Goal: Transaction & Acquisition: Purchase product/service

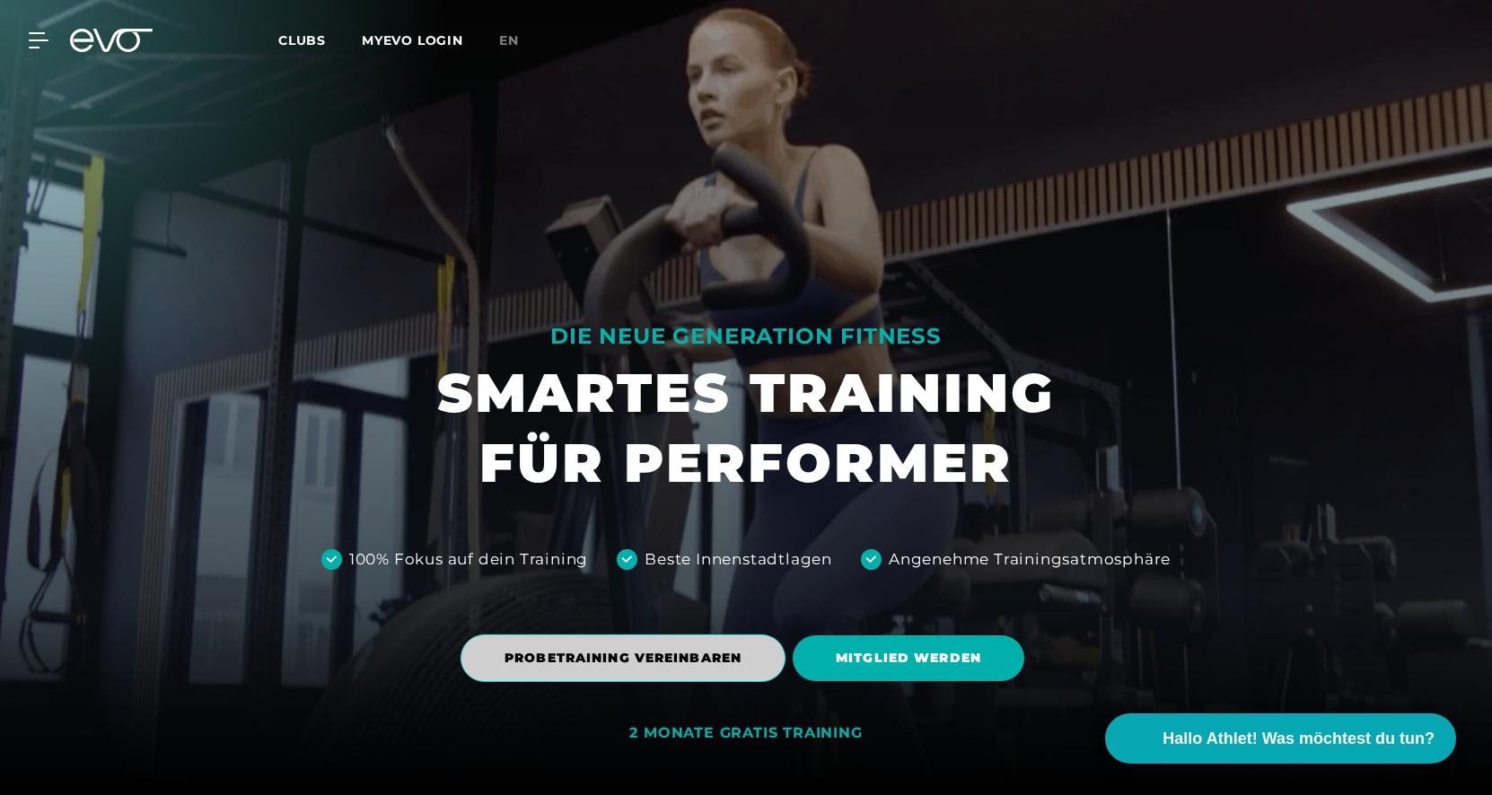
click at [614, 660] on span "PROBETRAINING VEREINBAREN" at bounding box center [623, 658] width 237 height 19
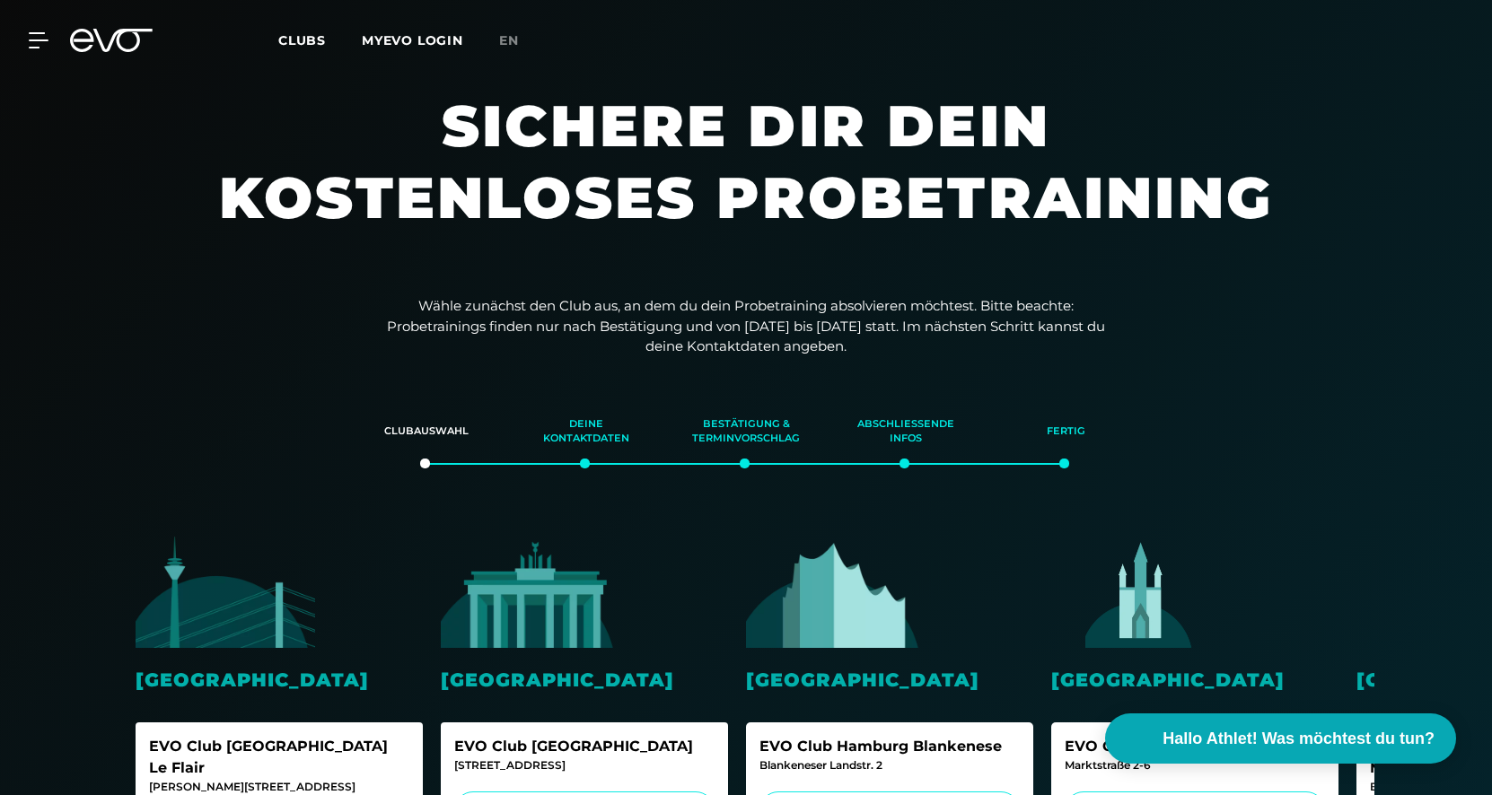
click at [1127, 642] on img at bounding box center [1141, 592] width 180 height 112
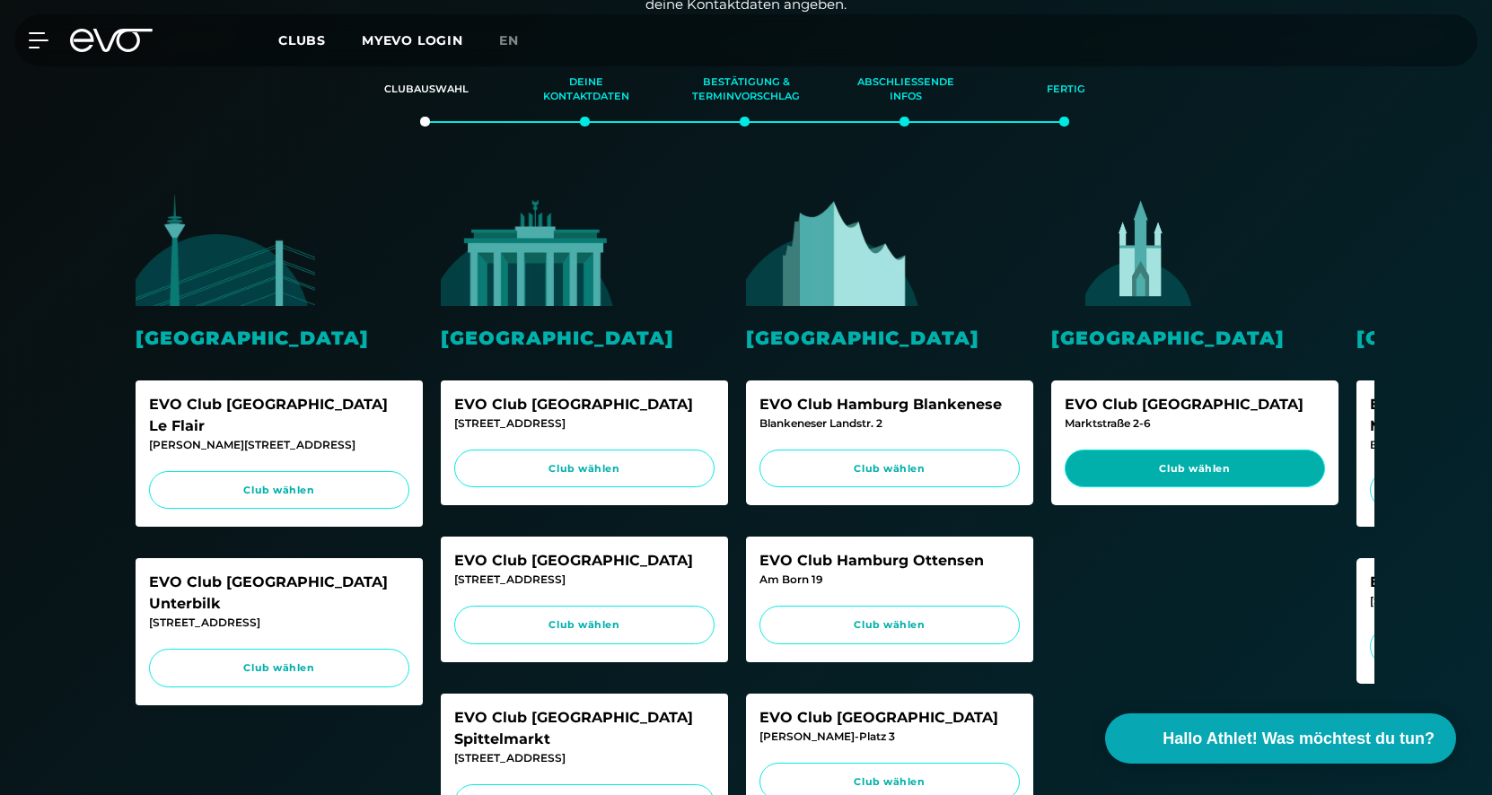
scroll to position [422, 0]
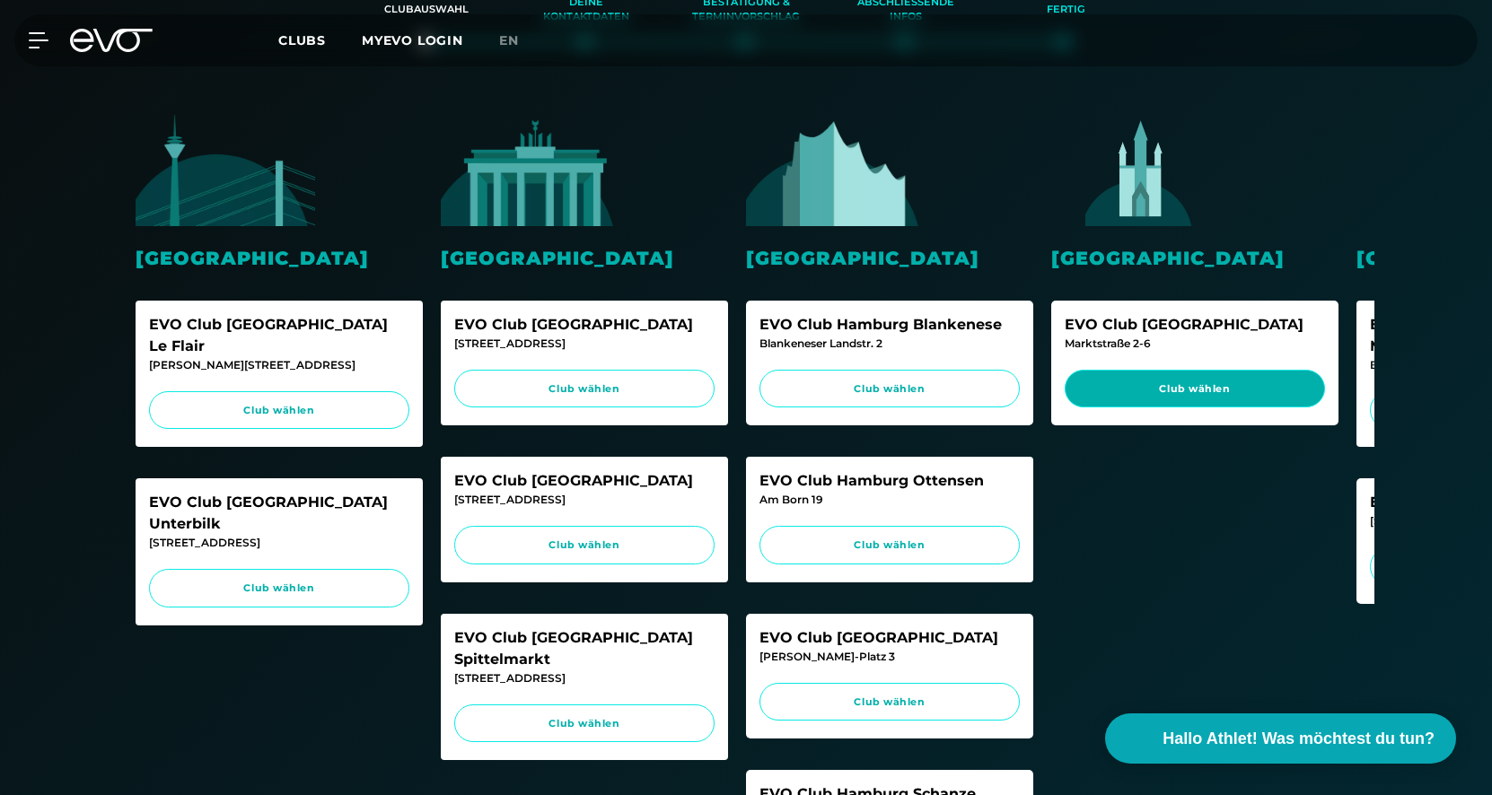
click at [1184, 386] on span "Club wählen" at bounding box center [1195, 389] width 226 height 15
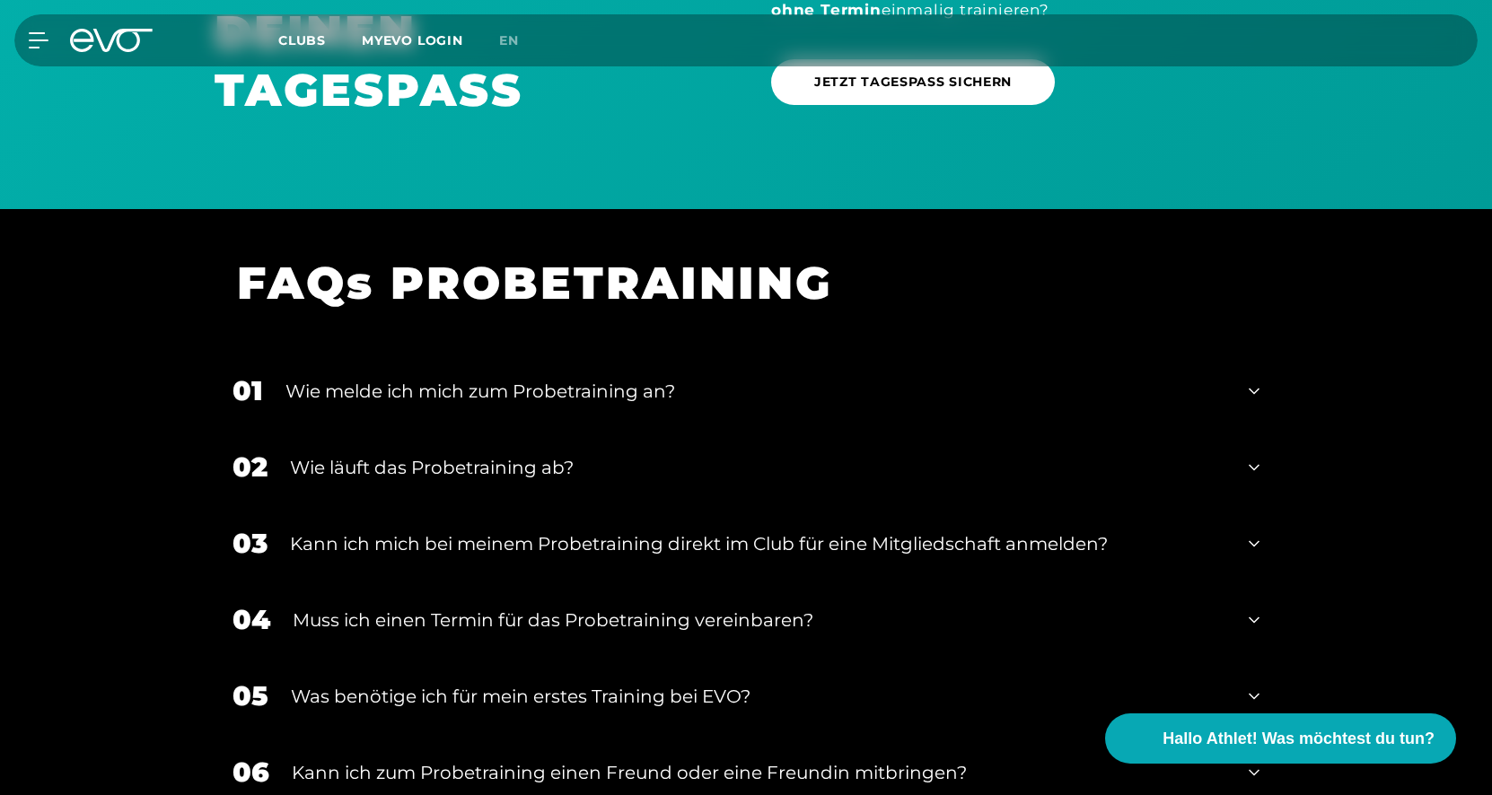
scroll to position [1855, 0]
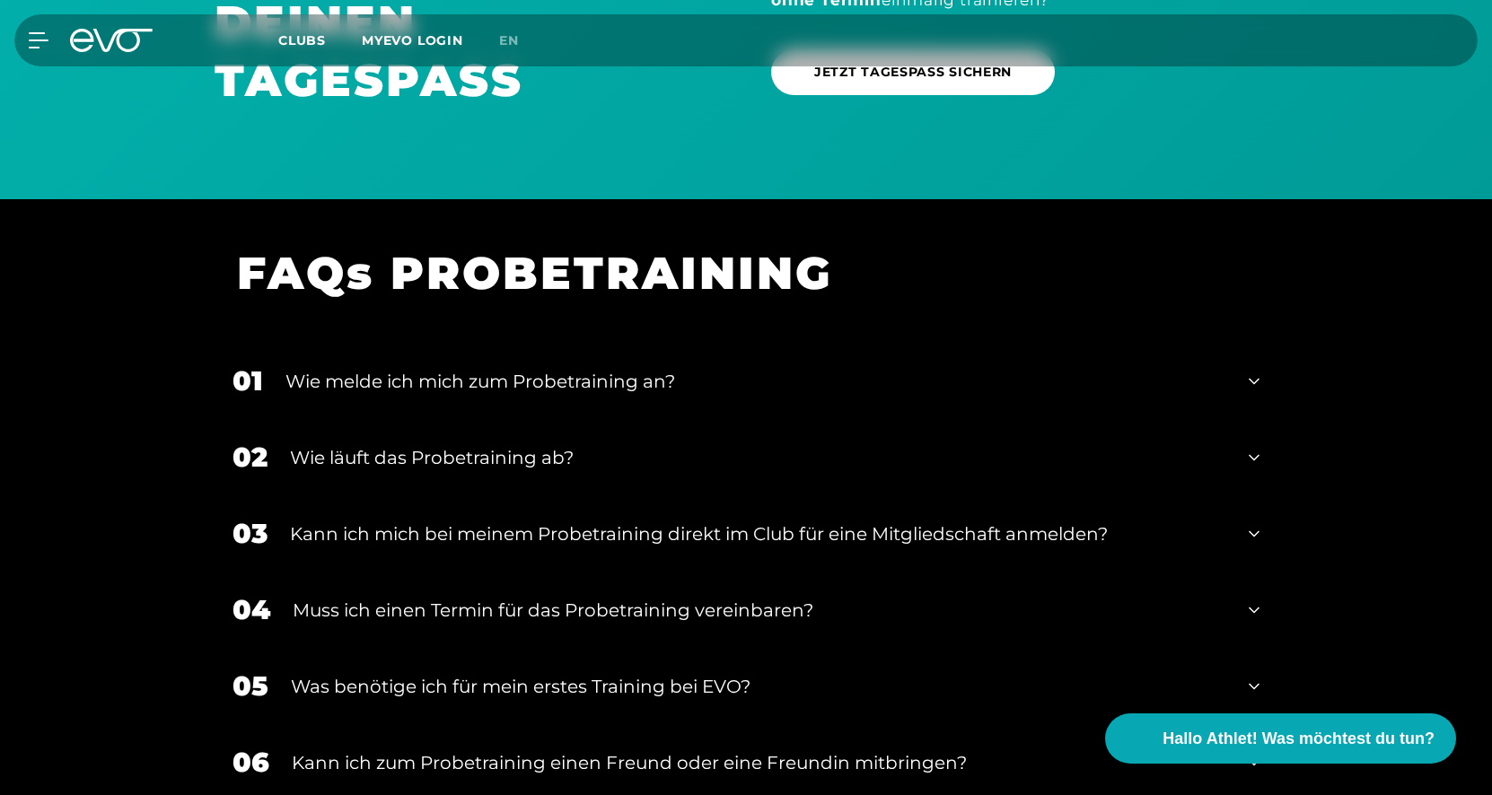
click at [560, 452] on div "Wie läuft das Probetraining ab?" at bounding box center [758, 457] width 936 height 27
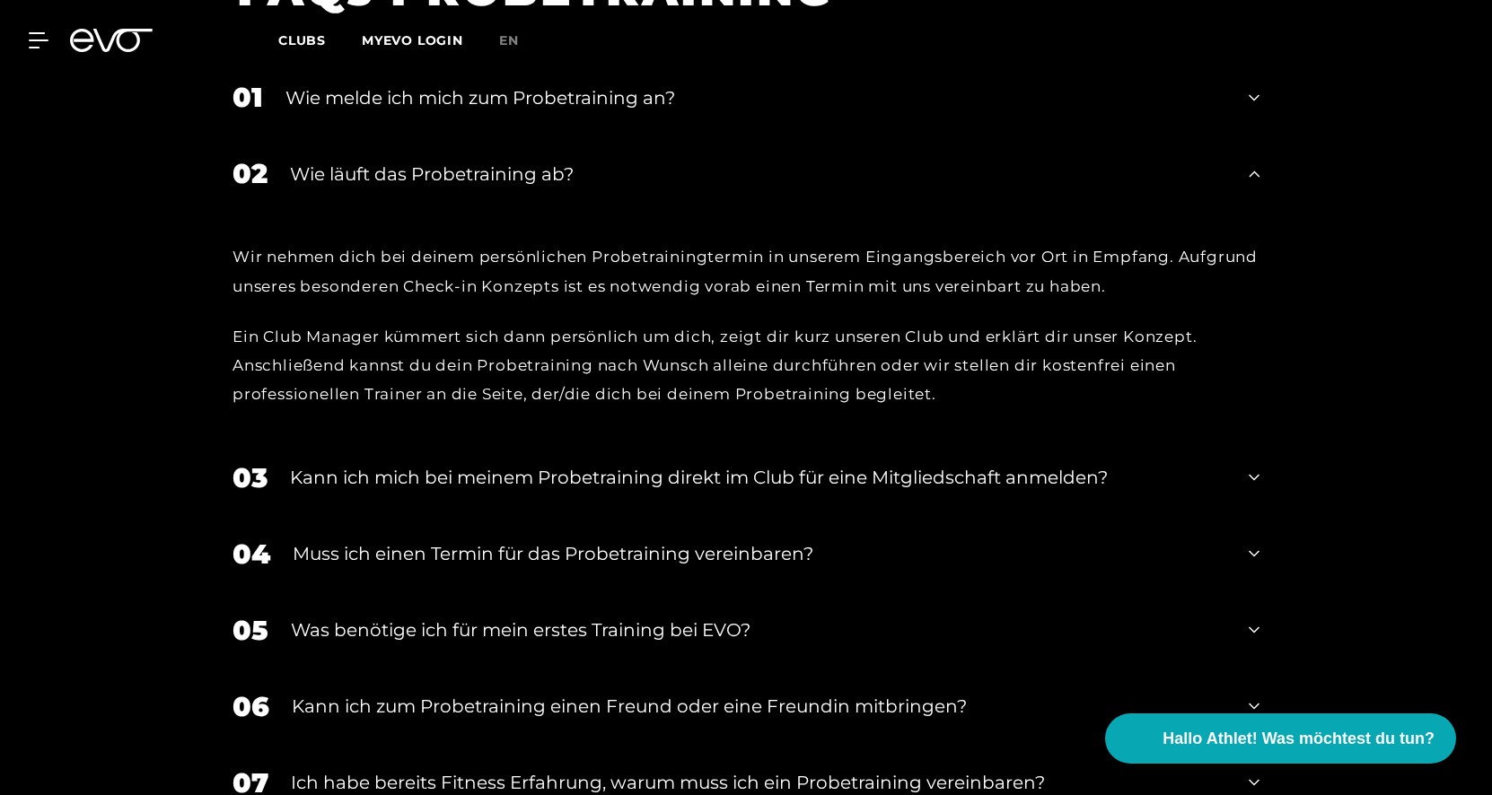
scroll to position [2141, 0]
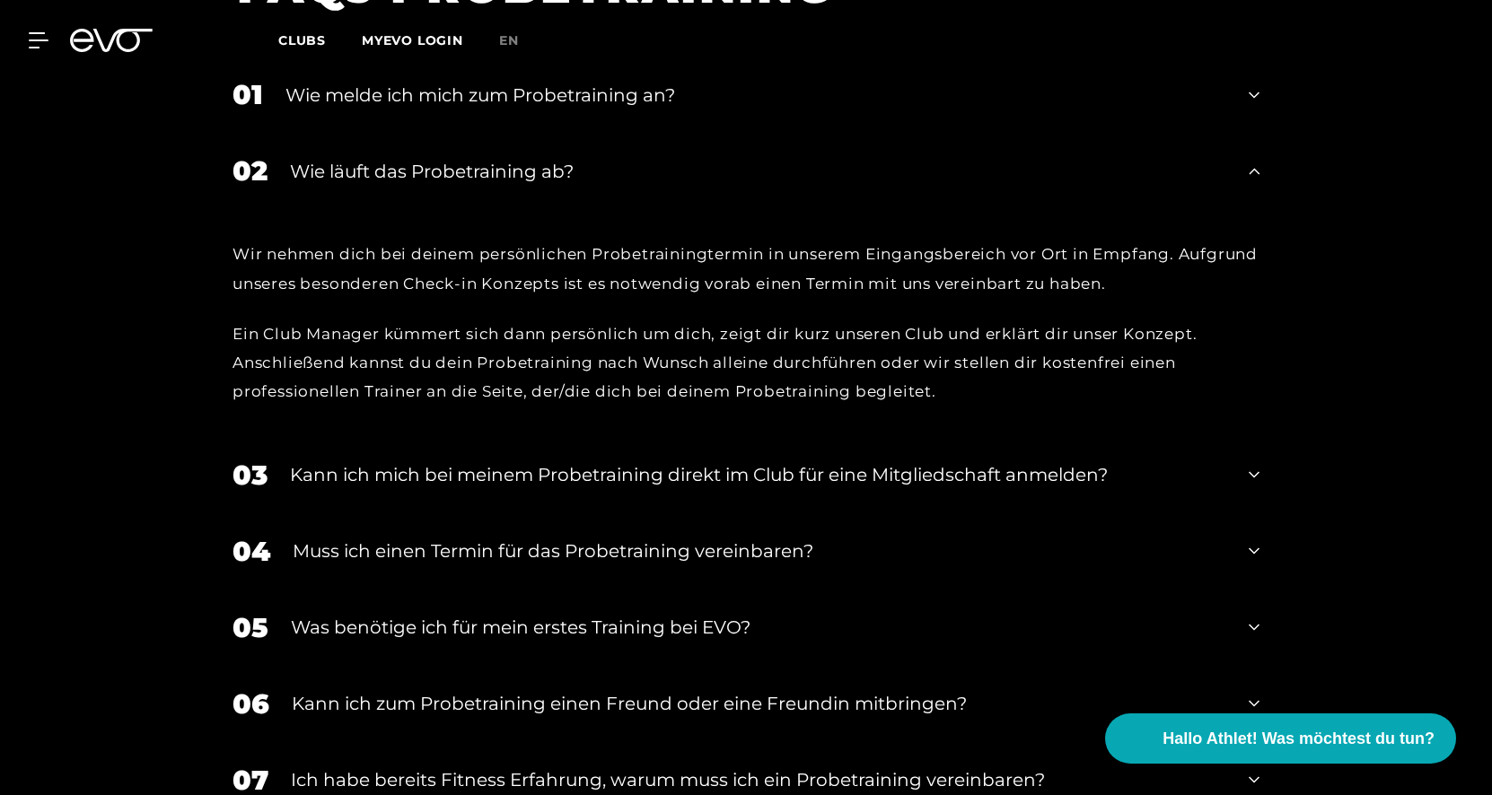
click at [822, 557] on div "Muss ich einen Termin für das Probetraining vereinbaren?" at bounding box center [760, 551] width 934 height 27
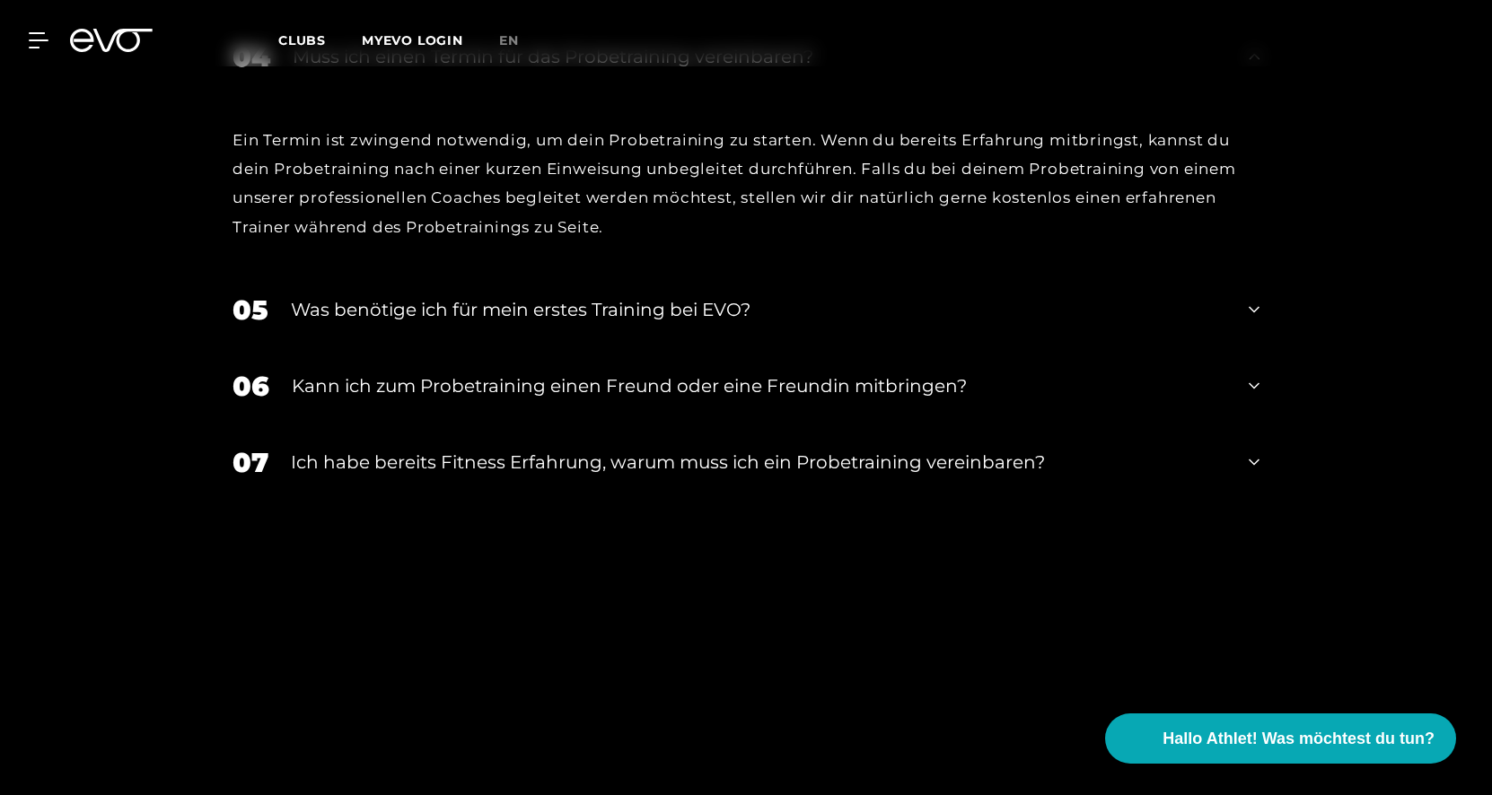
scroll to position [2637, 0]
click at [881, 301] on div "Was benötige ich für mein erstes Training bei EVO?" at bounding box center [759, 308] width 936 height 27
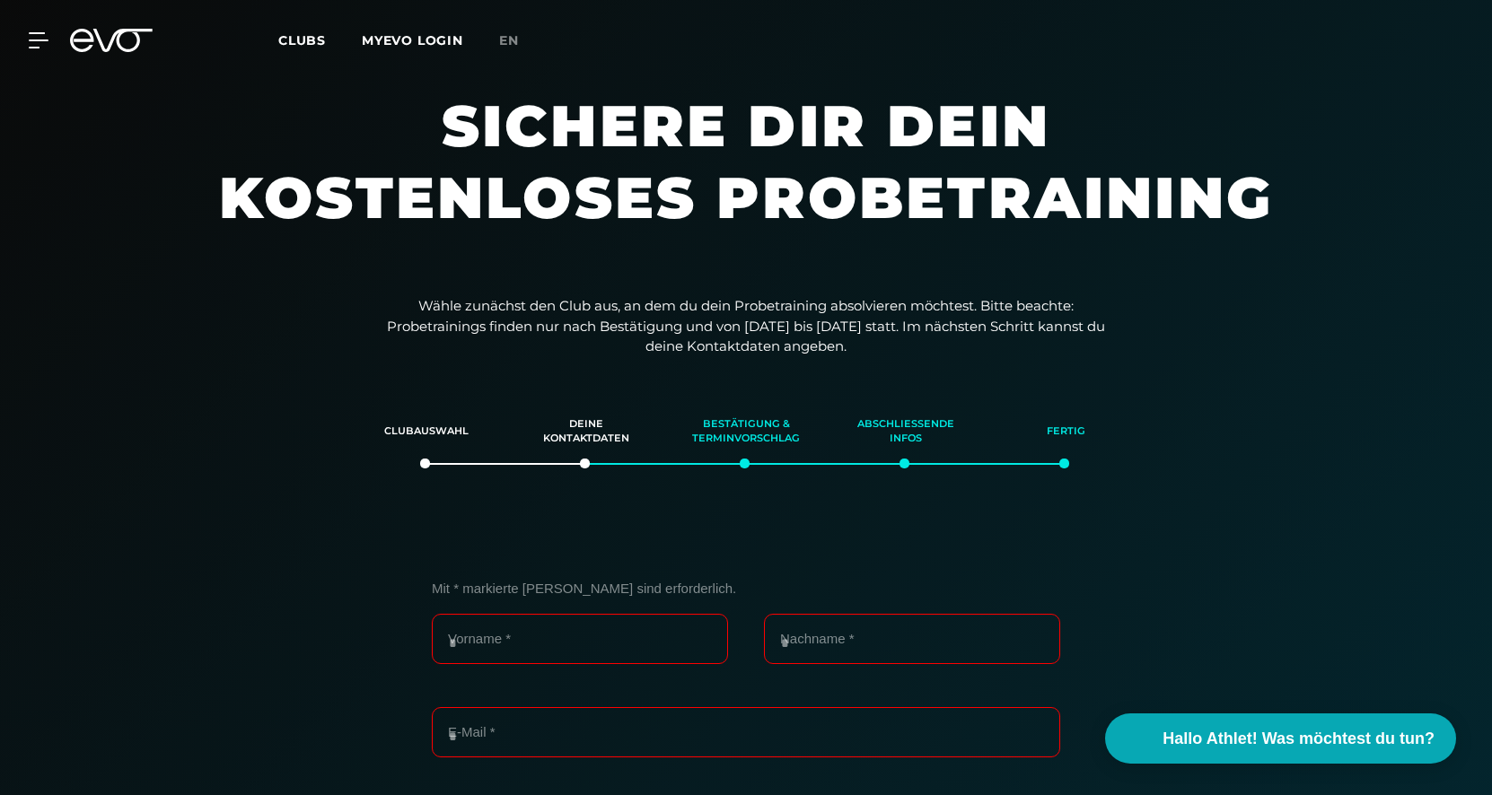
scroll to position [0, 0]
click at [422, 40] on link "MYEVO LOGIN" at bounding box center [412, 40] width 101 height 16
click at [41, 40] on icon at bounding box center [42, 40] width 25 height 14
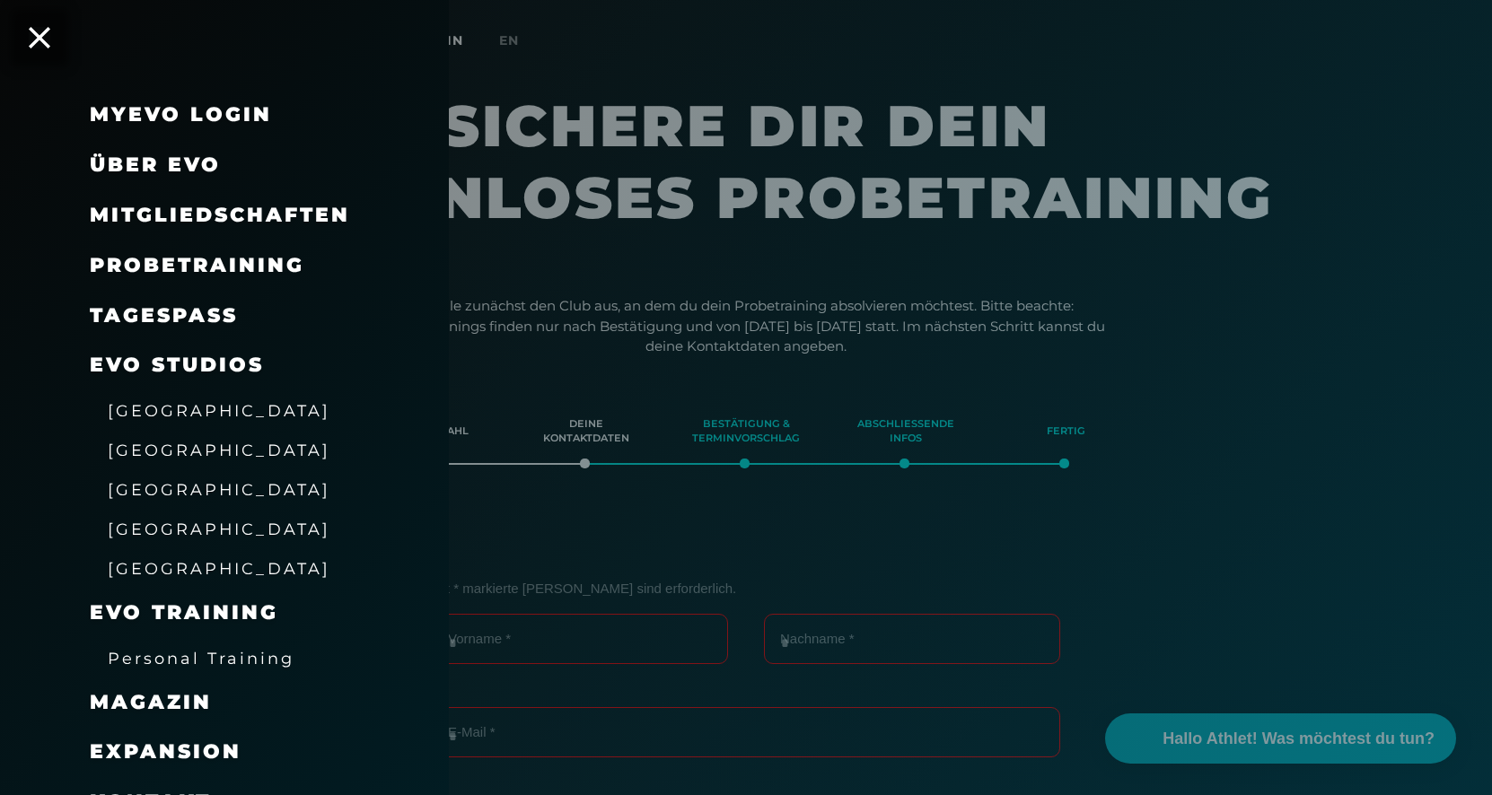
click at [255, 217] on span "Mitgliedschaften" at bounding box center [220, 215] width 260 height 24
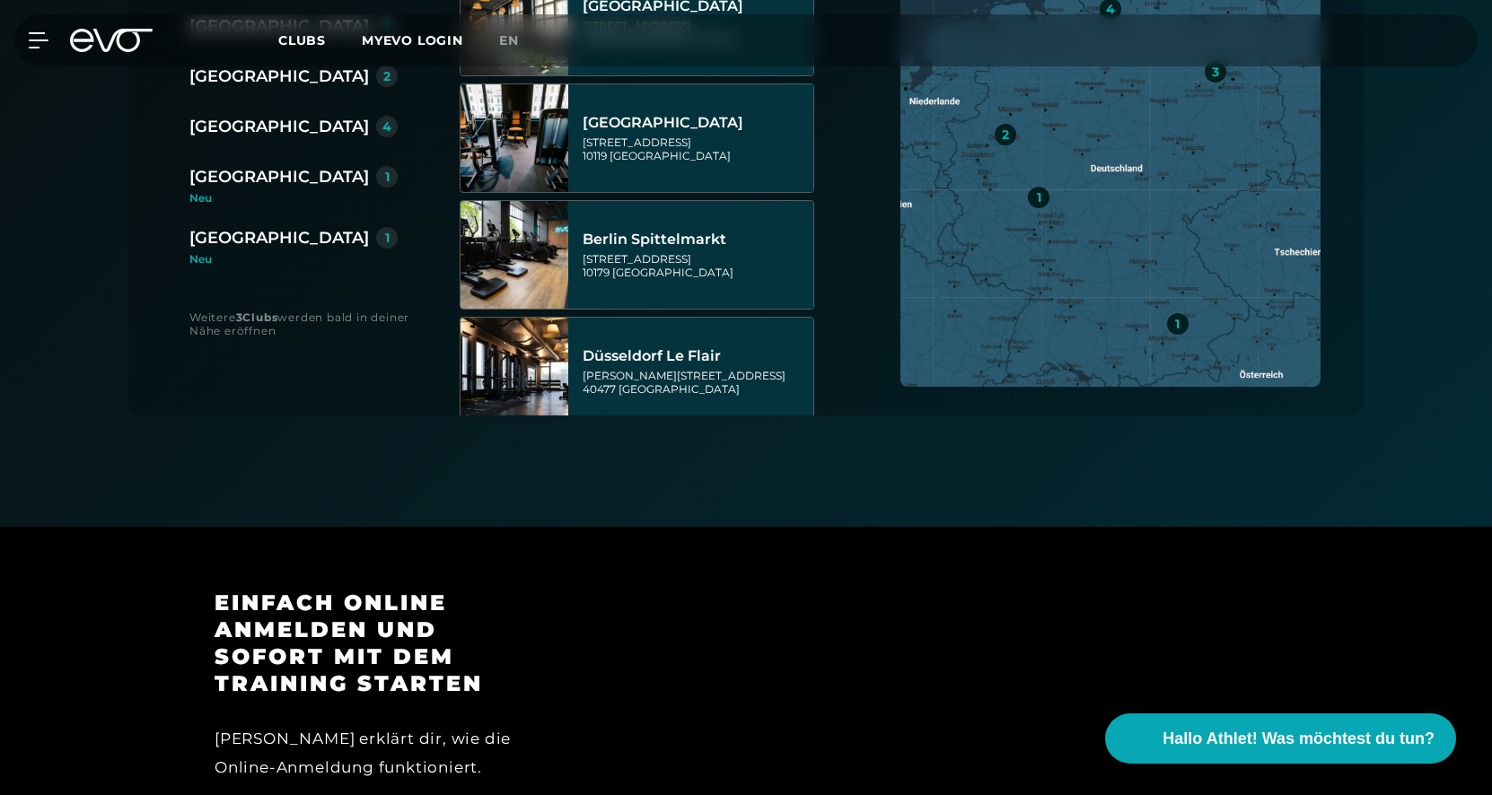
scroll to position [590, 0]
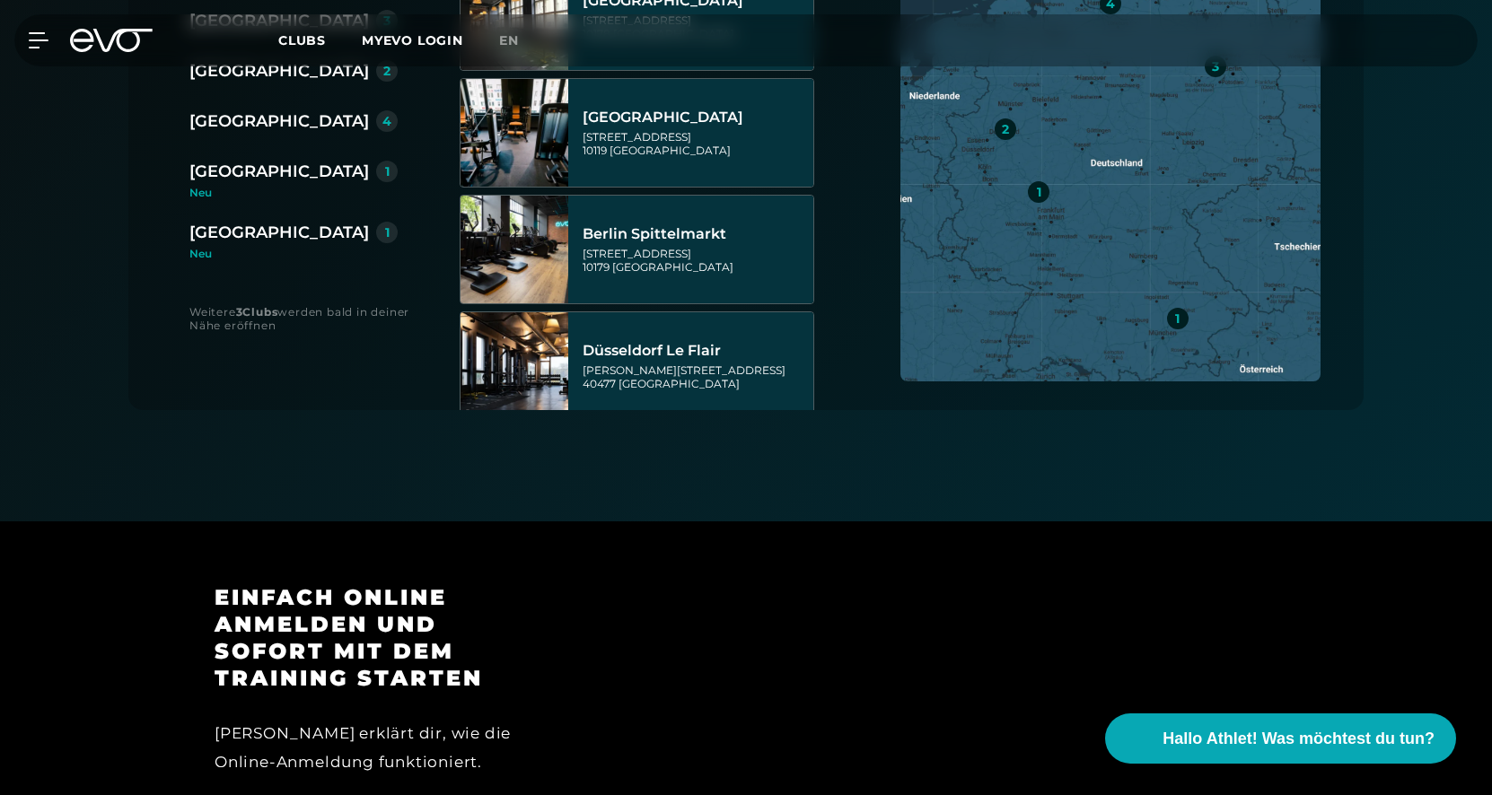
click at [248, 233] on div "[GEOGRAPHIC_DATA]" at bounding box center [279, 232] width 180 height 25
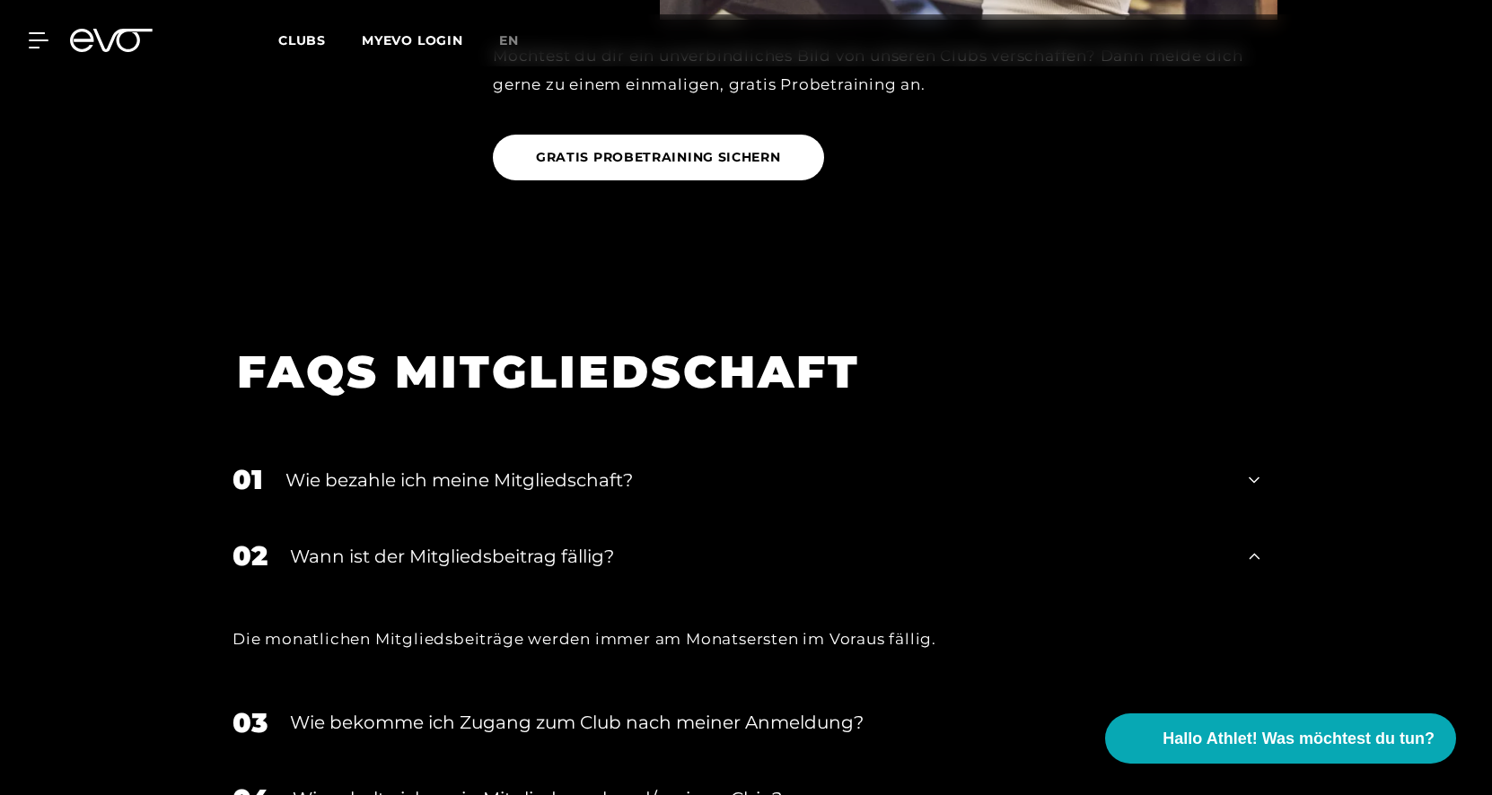
scroll to position [2152, 0]
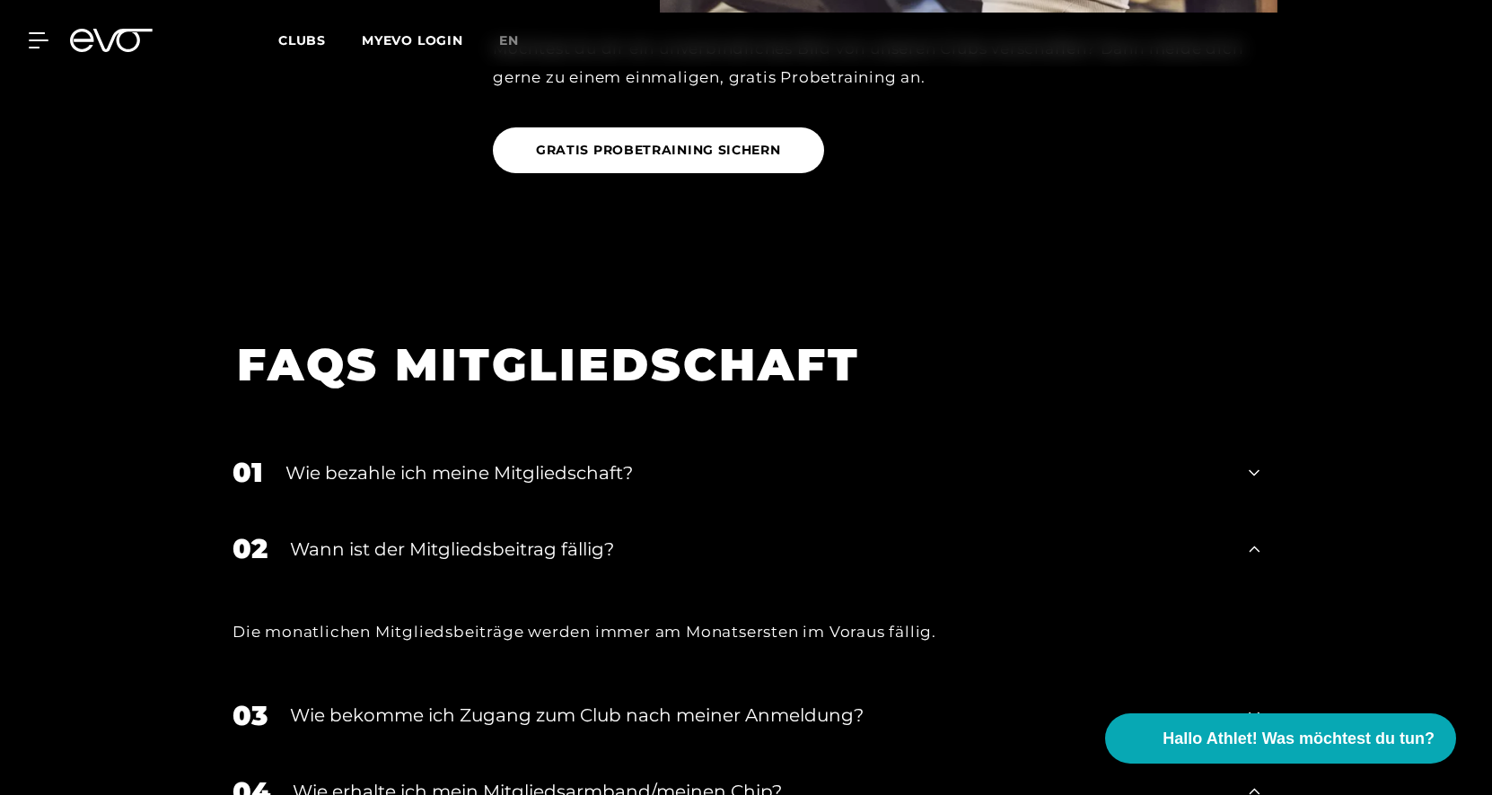
click at [618, 475] on div "Wie bezahle ich meine Mitgliedschaft?" at bounding box center [756, 473] width 941 height 27
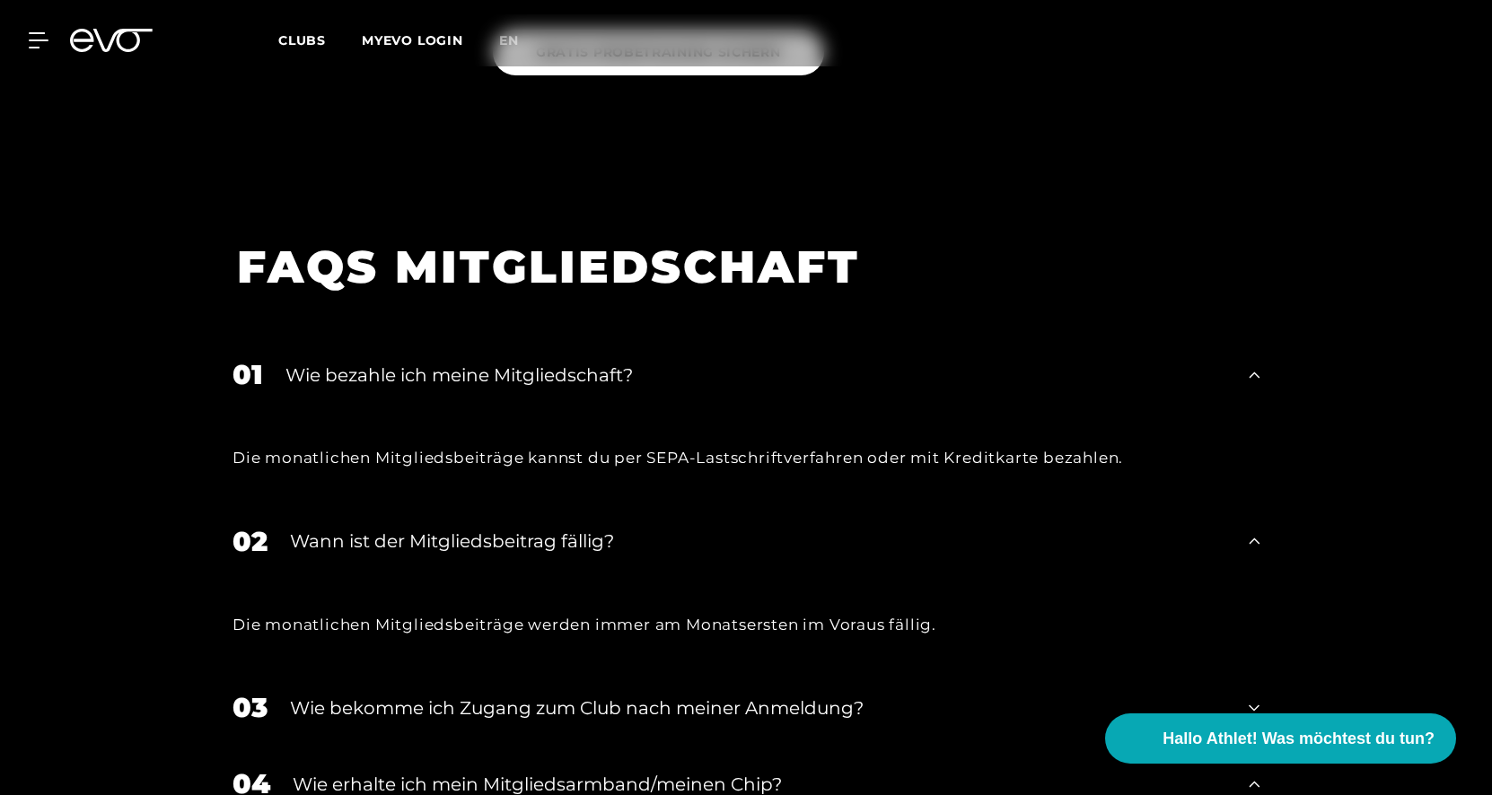
scroll to position [2252, 0]
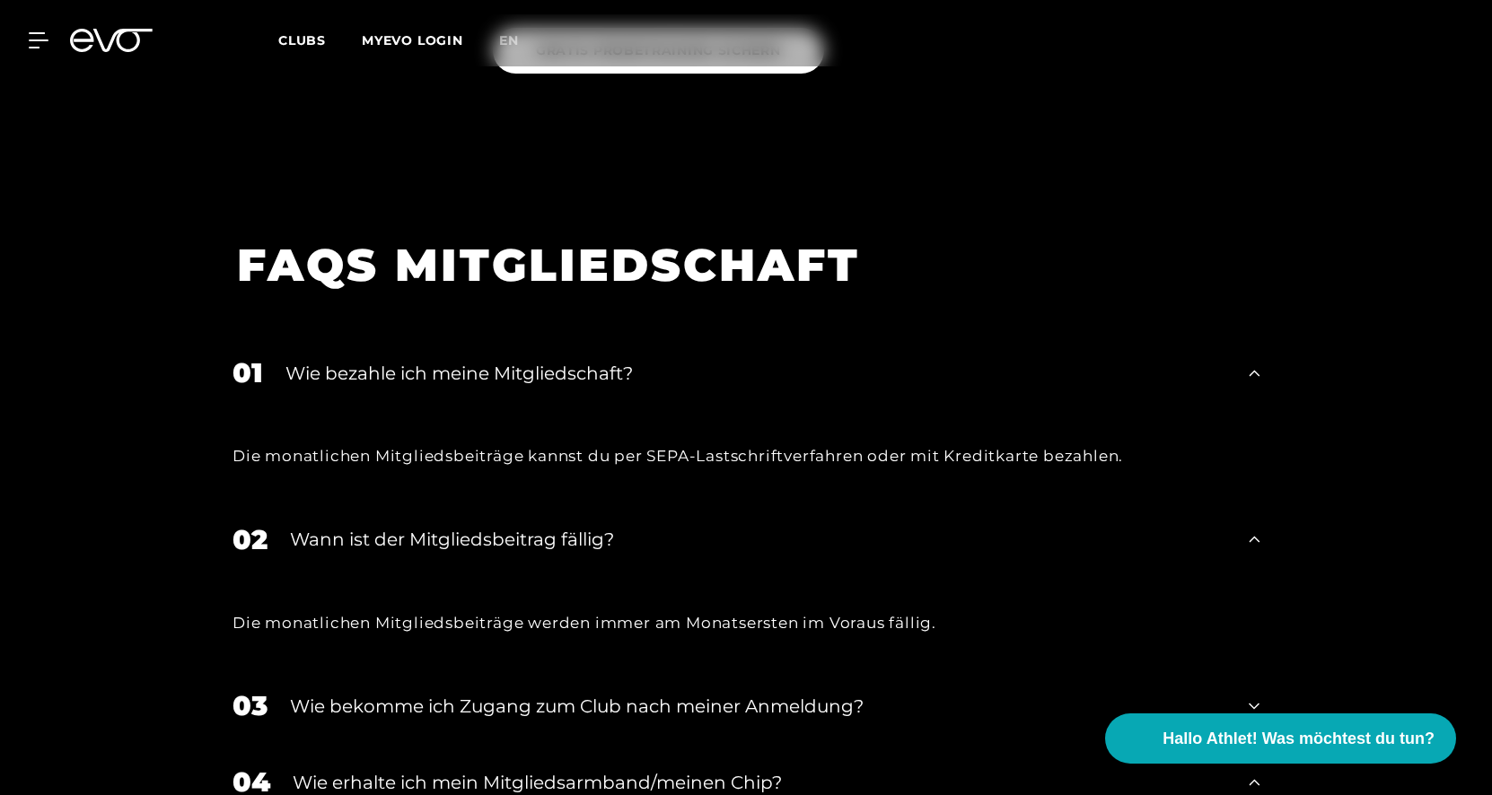
click at [565, 547] on div "Wann ist der Mitgliedsbeitrag fällig?" at bounding box center [758, 539] width 936 height 27
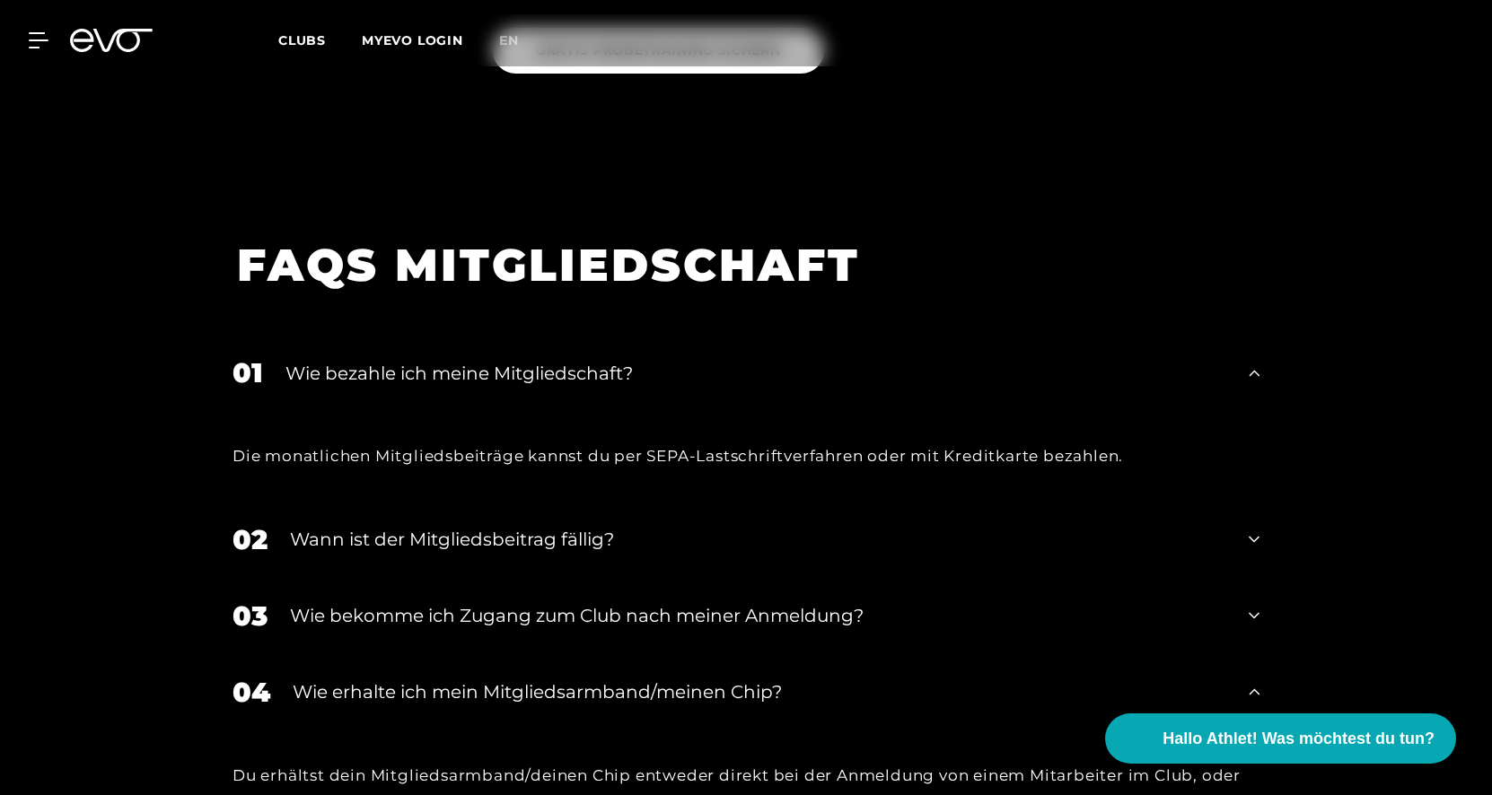
click at [652, 627] on div "Wie bekomme ich Zugang zum Club nach meiner Anmeldung?" at bounding box center [758, 615] width 936 height 27
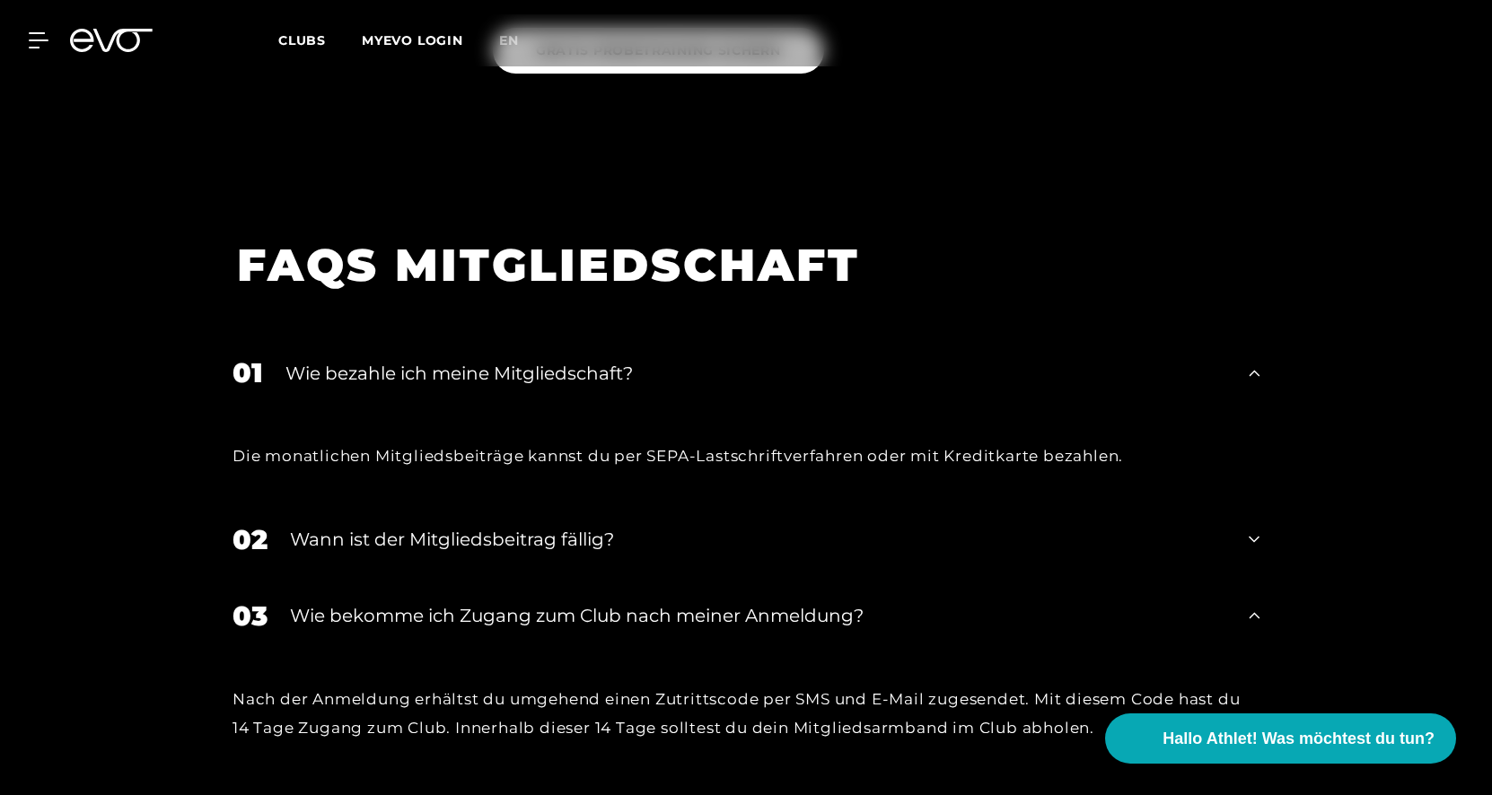
click at [606, 544] on div "Wann ist der Mitgliedsbeitrag fällig?" at bounding box center [758, 539] width 936 height 27
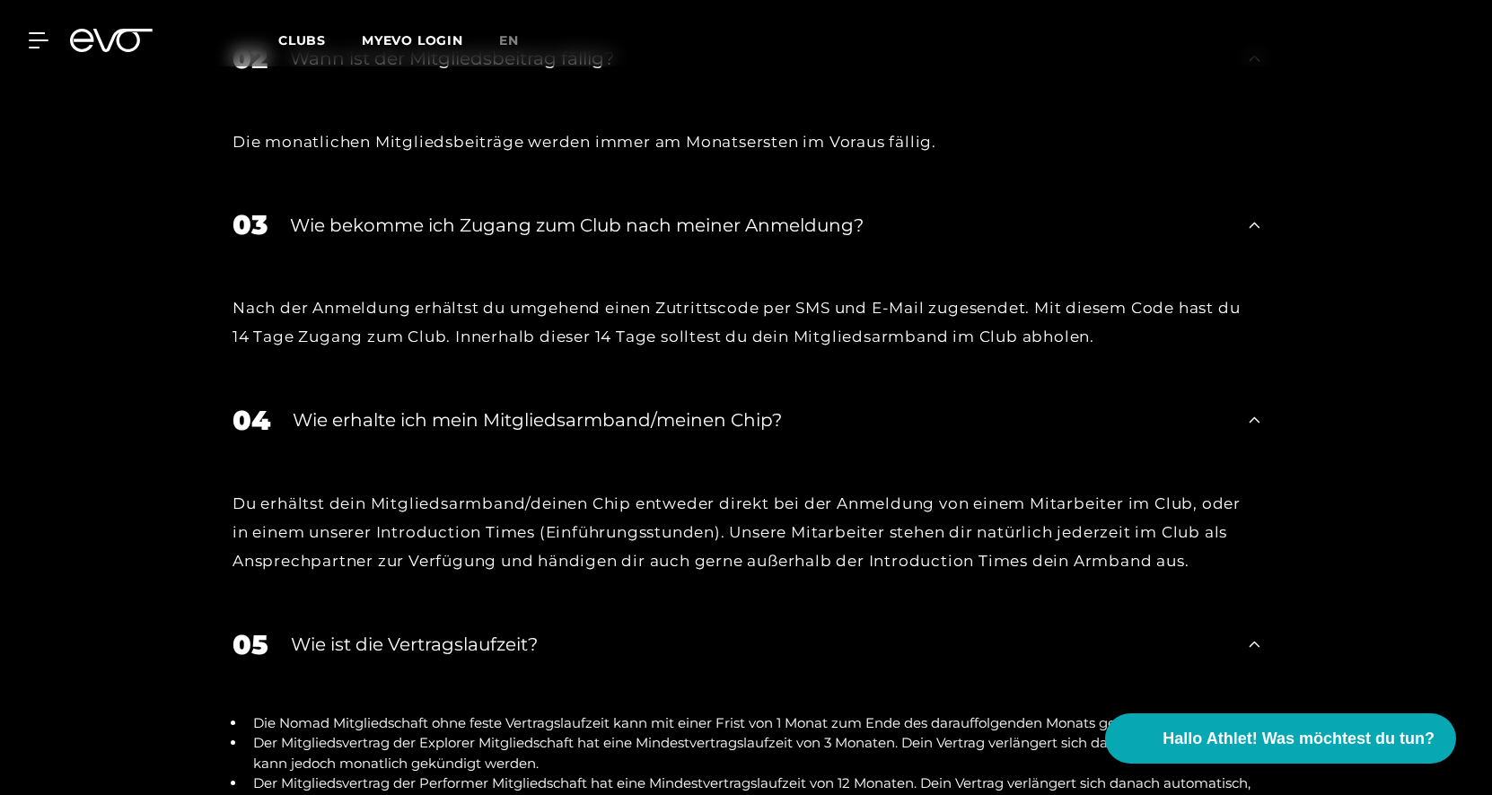
scroll to position [2743, 0]
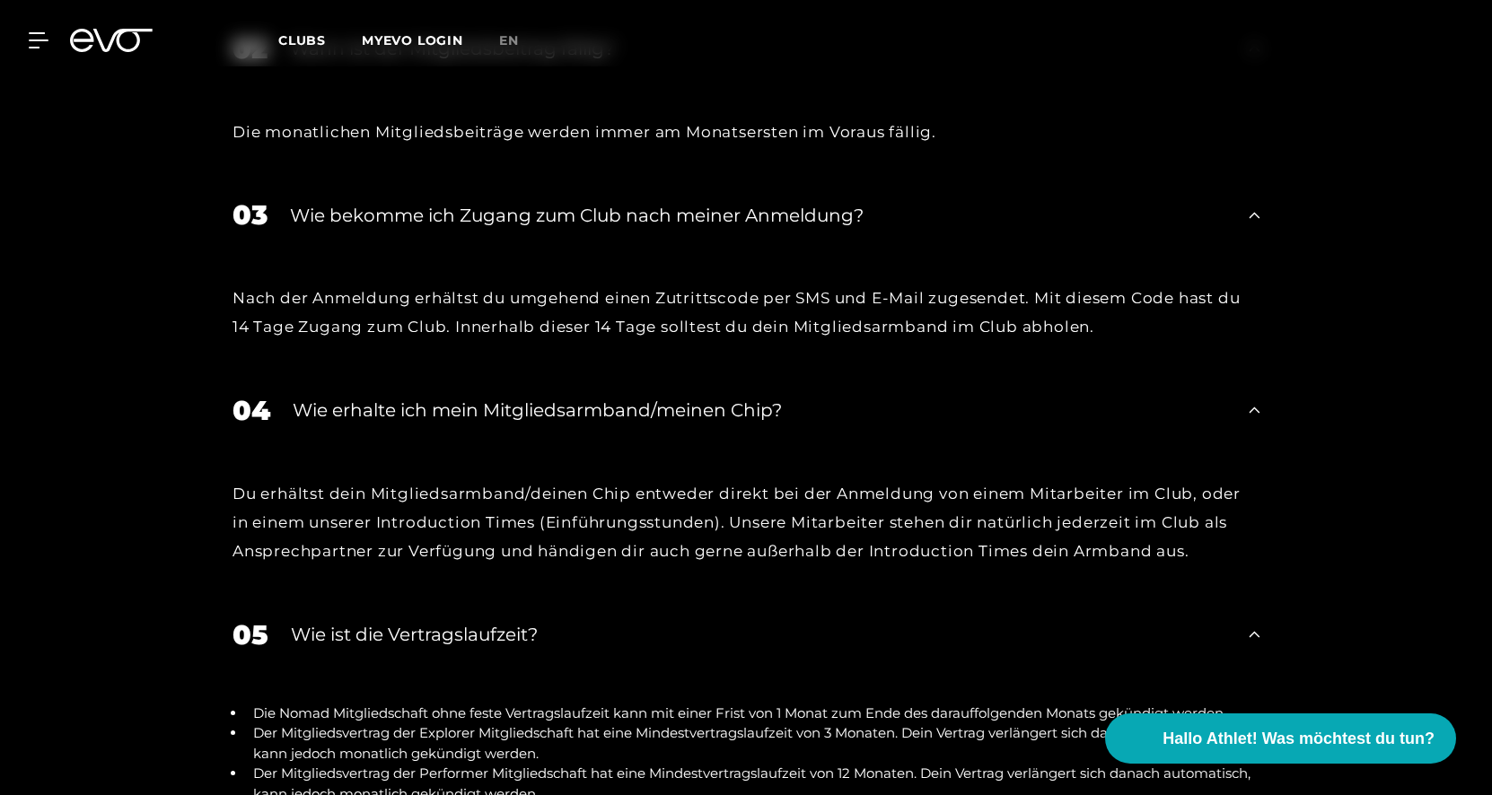
click at [510, 633] on div "Wie ist die Vertragslaufzeit?" at bounding box center [759, 634] width 936 height 27
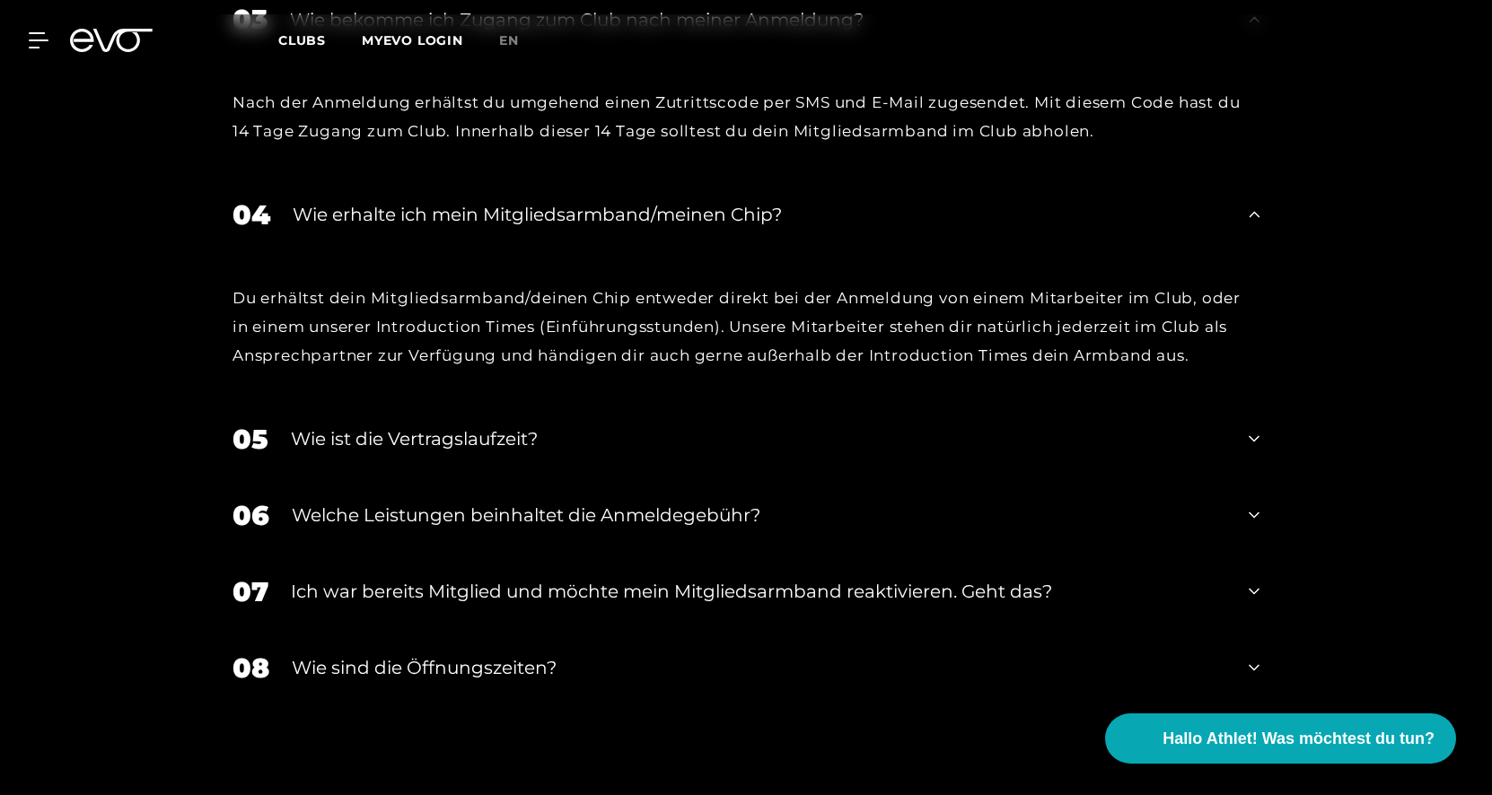
scroll to position [2949, 0]
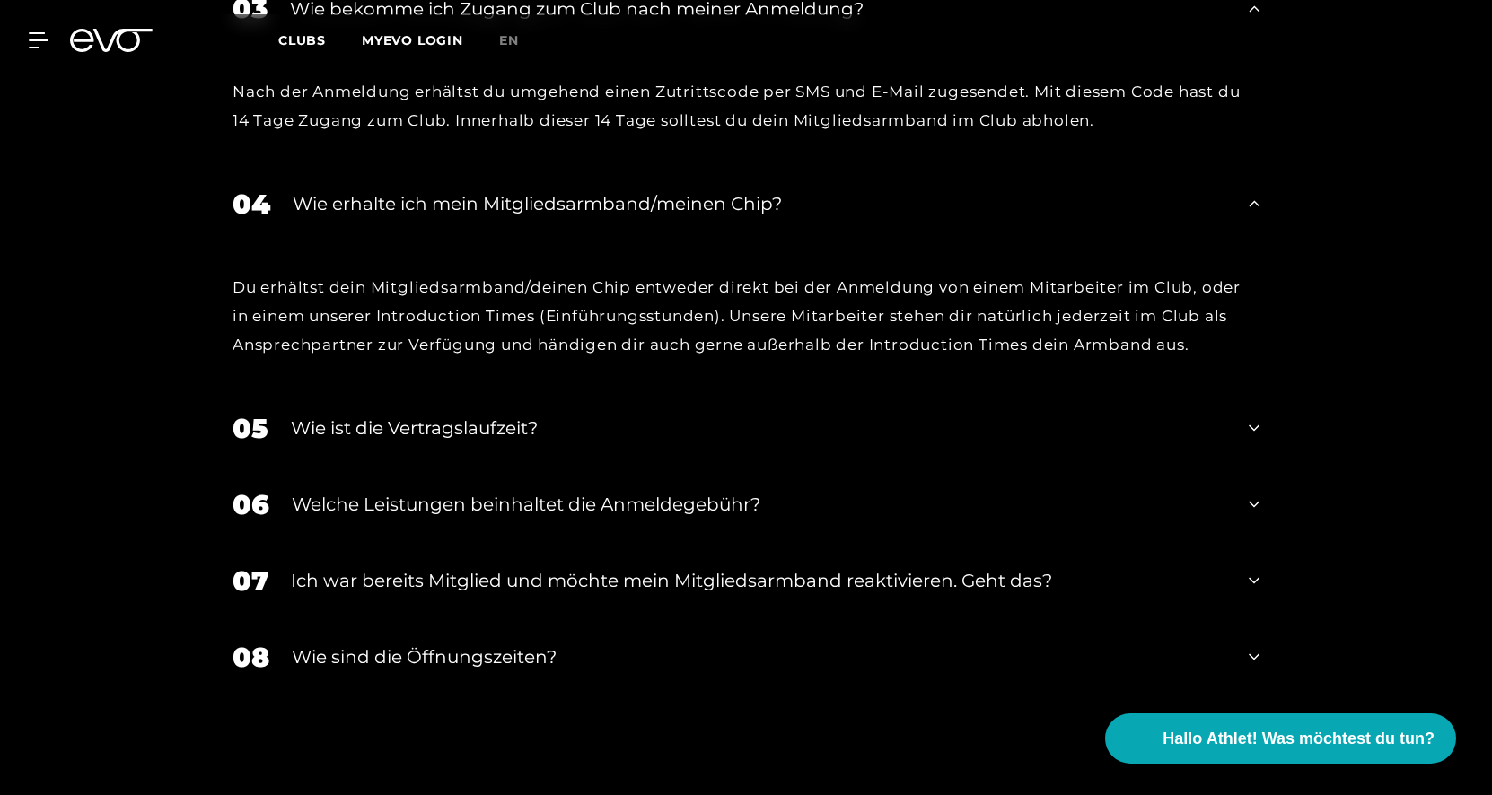
click at [497, 421] on div "Wie ist die Vertragslaufzeit?" at bounding box center [759, 428] width 936 height 27
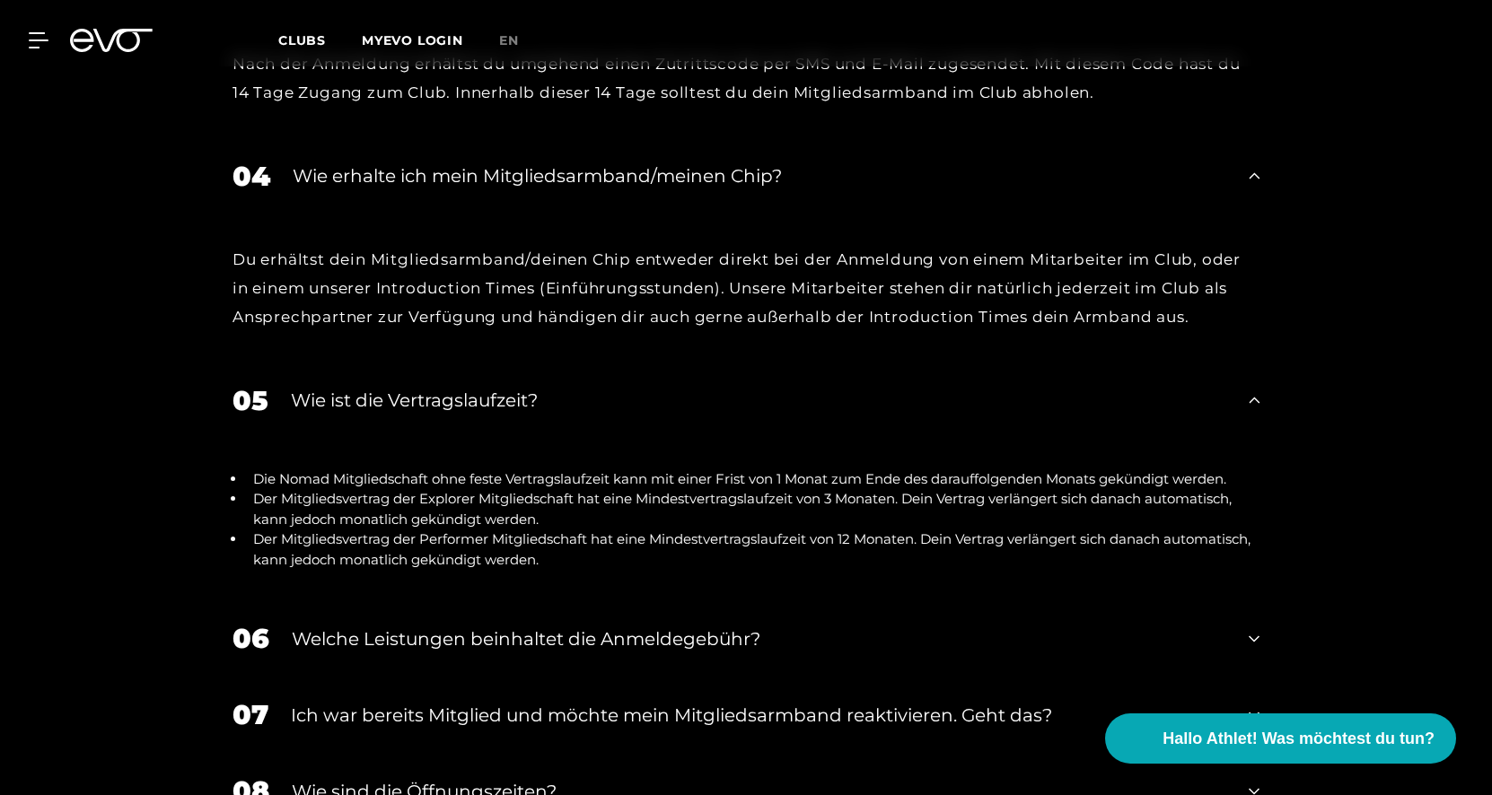
scroll to position [3014, 0]
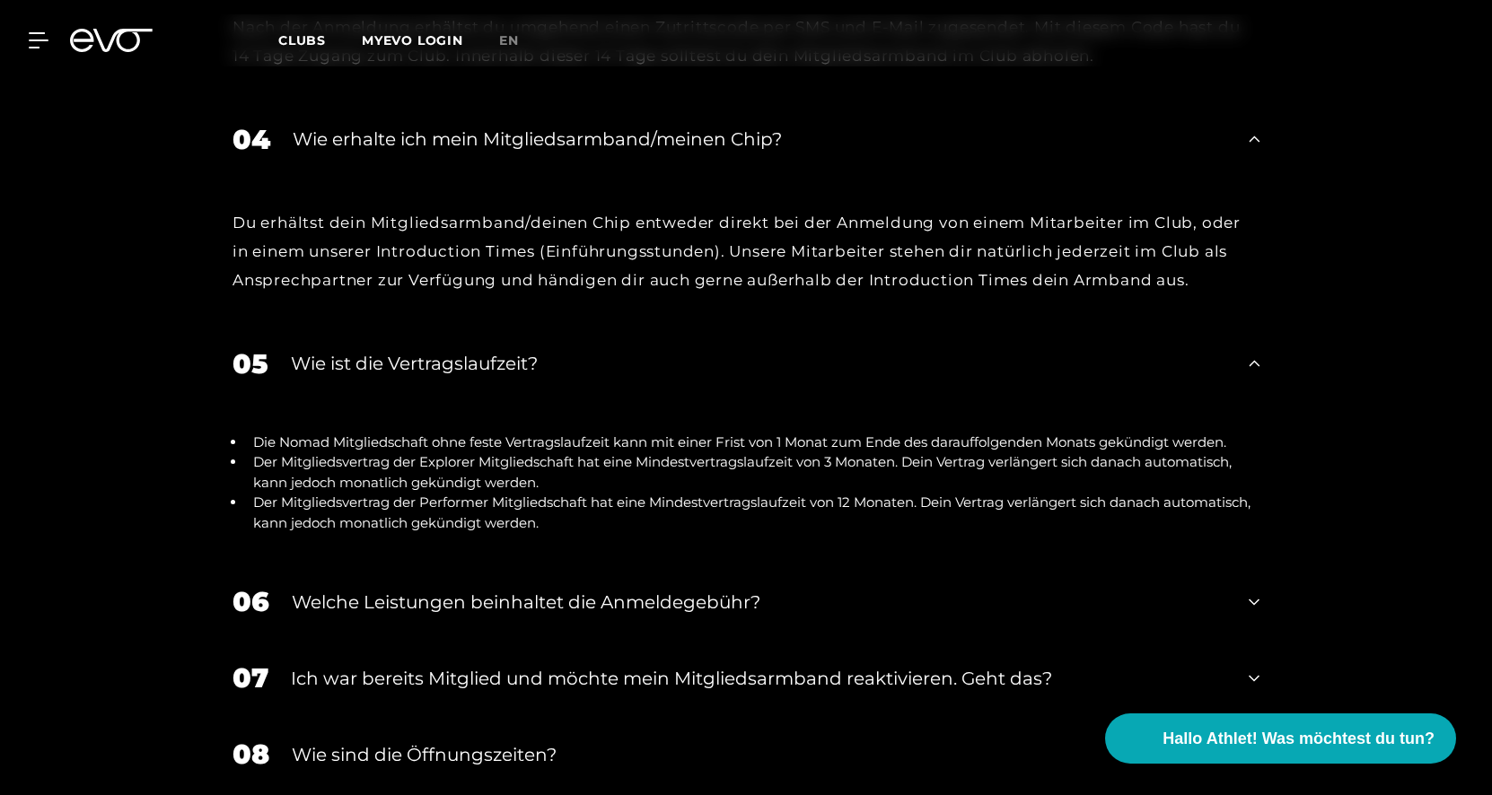
click at [829, 607] on div "Welche Leistungen beinhaltet die Anmeldegebühr?" at bounding box center [759, 602] width 935 height 27
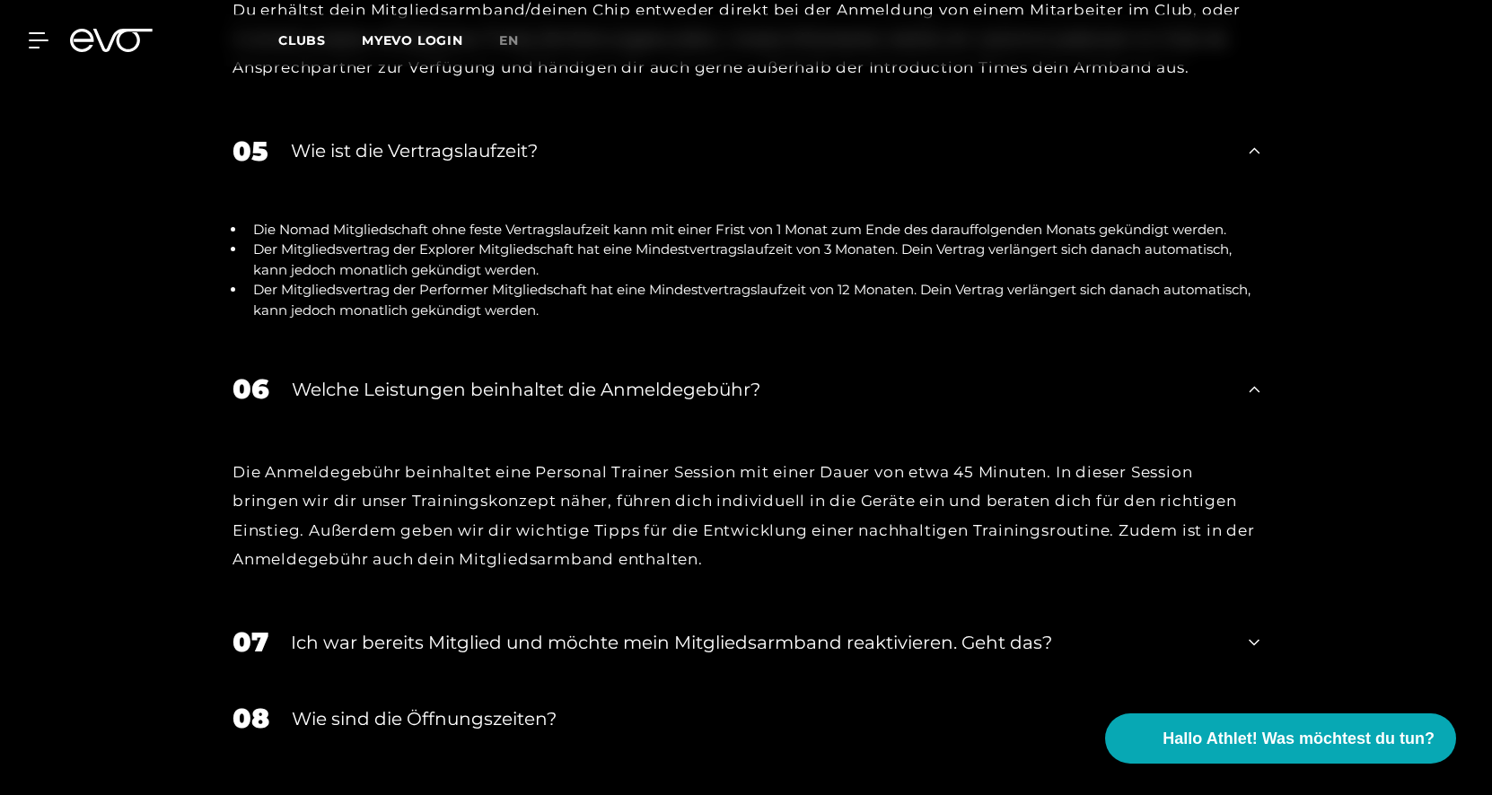
scroll to position [3248, 0]
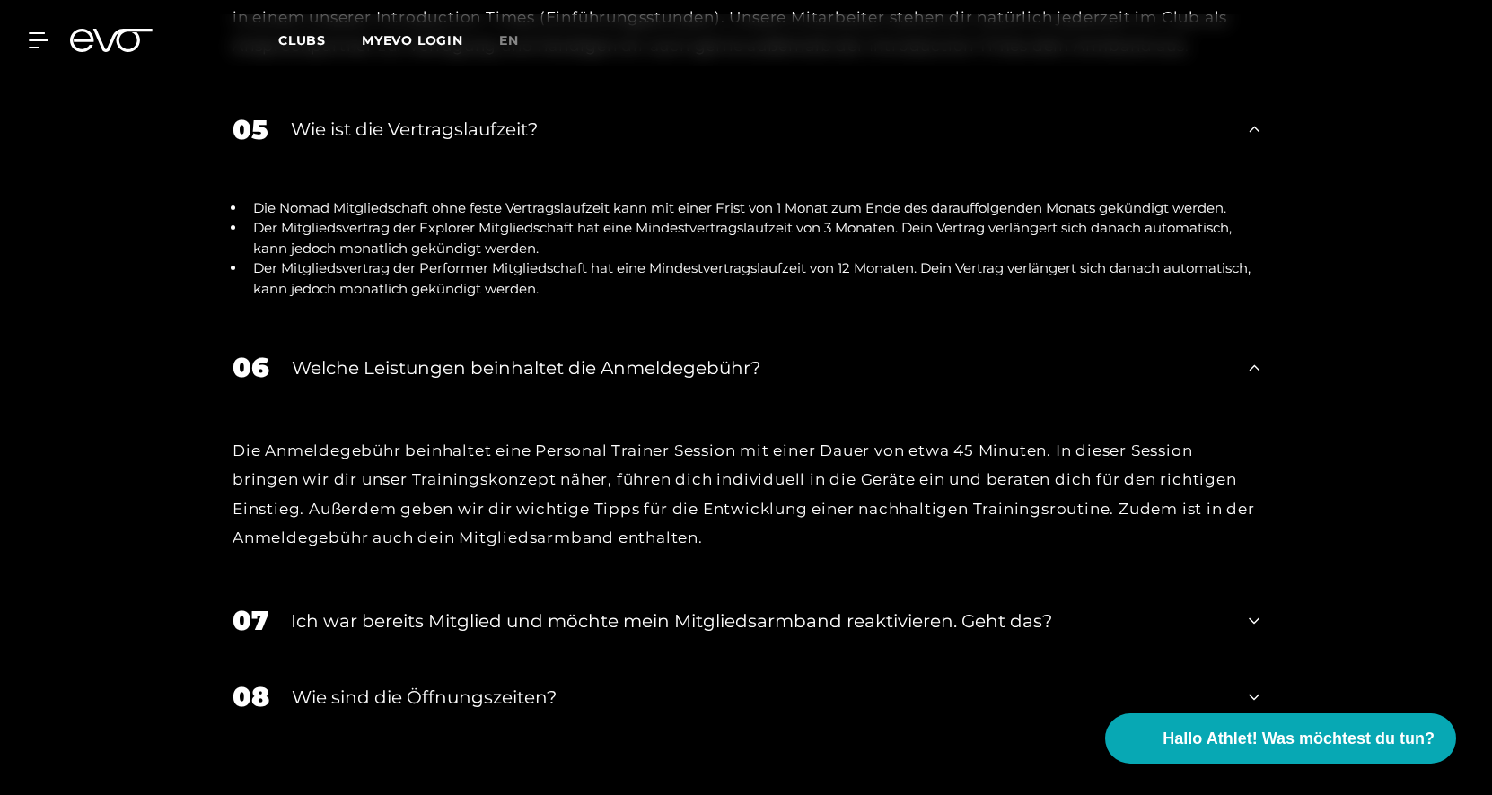
click at [565, 619] on div "Ich war bereits Mitglied und möchte mein Mitgliedsarmband reaktivieren. Geht da…" at bounding box center [759, 621] width 936 height 27
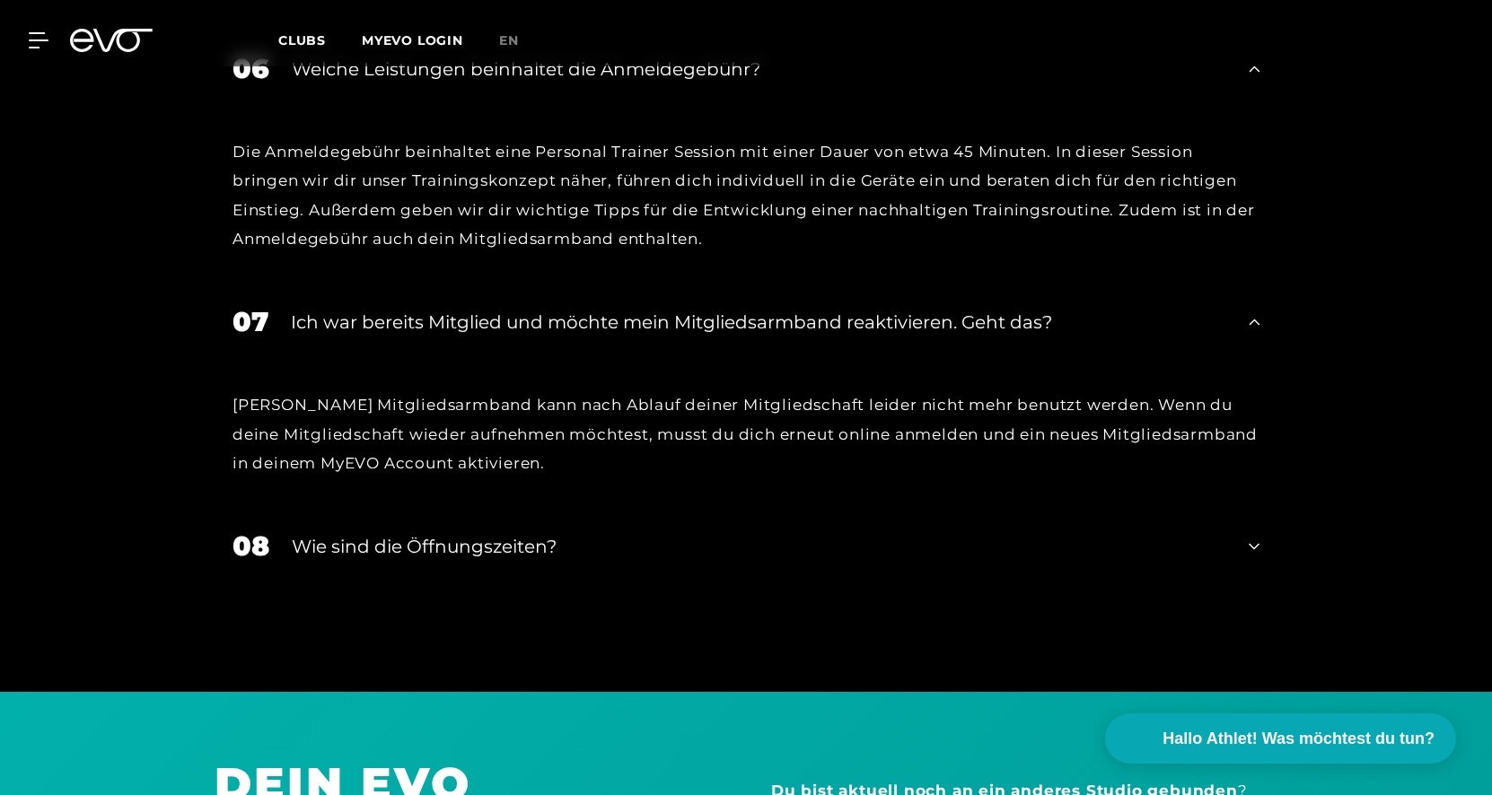
scroll to position [3587, 0]
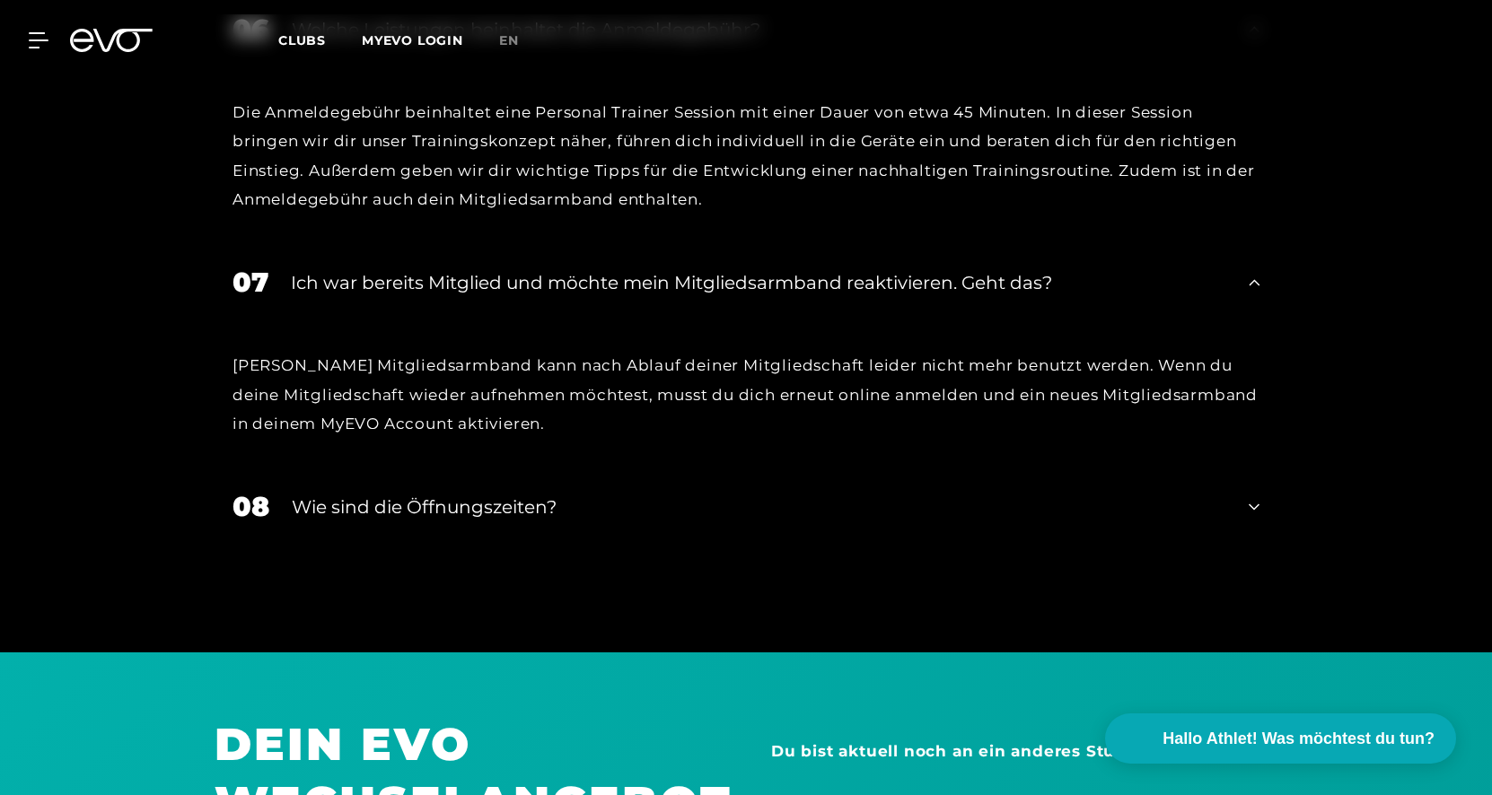
click at [533, 500] on div "Wie sind die Öffnungszeiten?" at bounding box center [759, 507] width 935 height 27
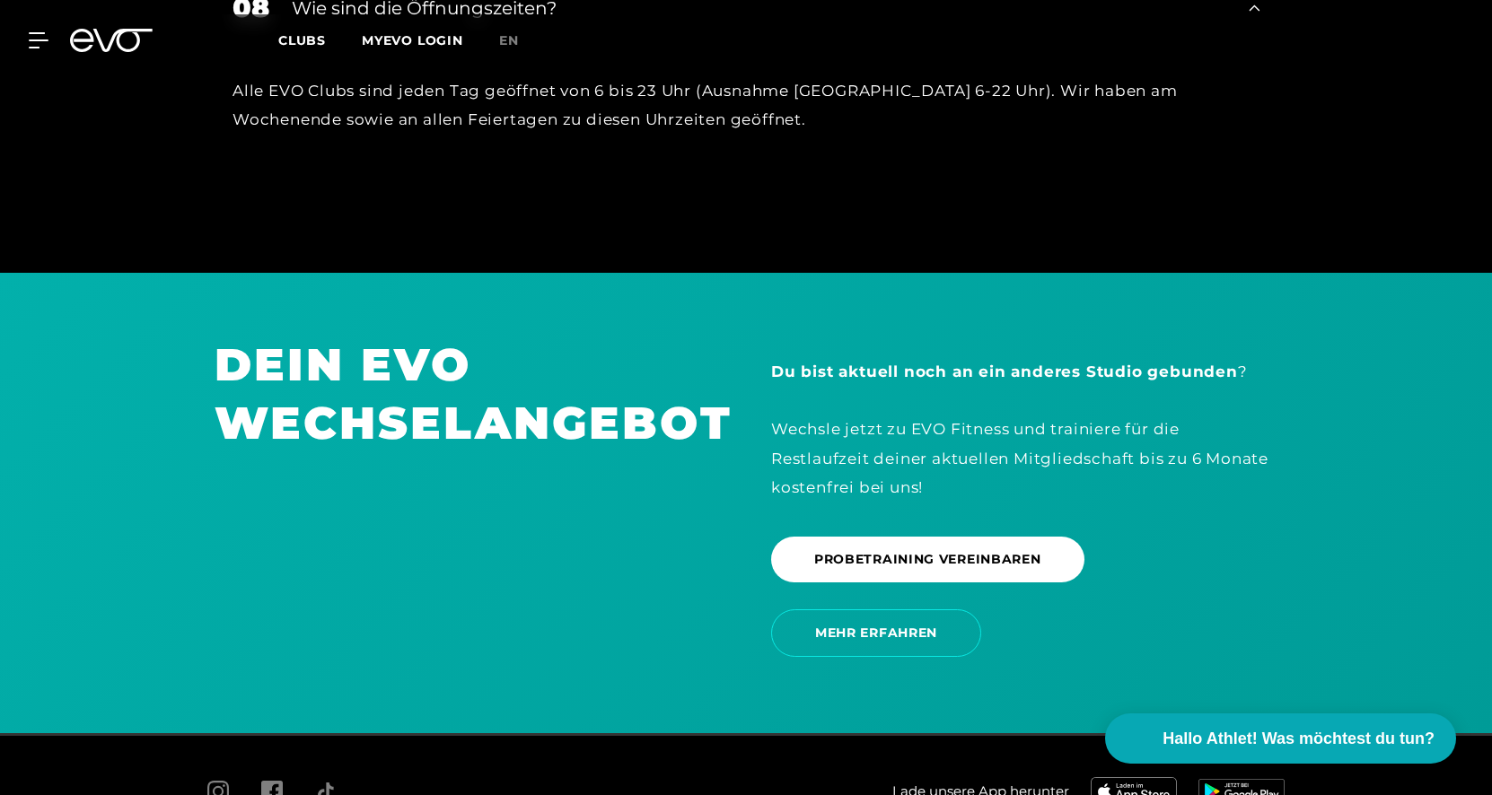
scroll to position [4096, 0]
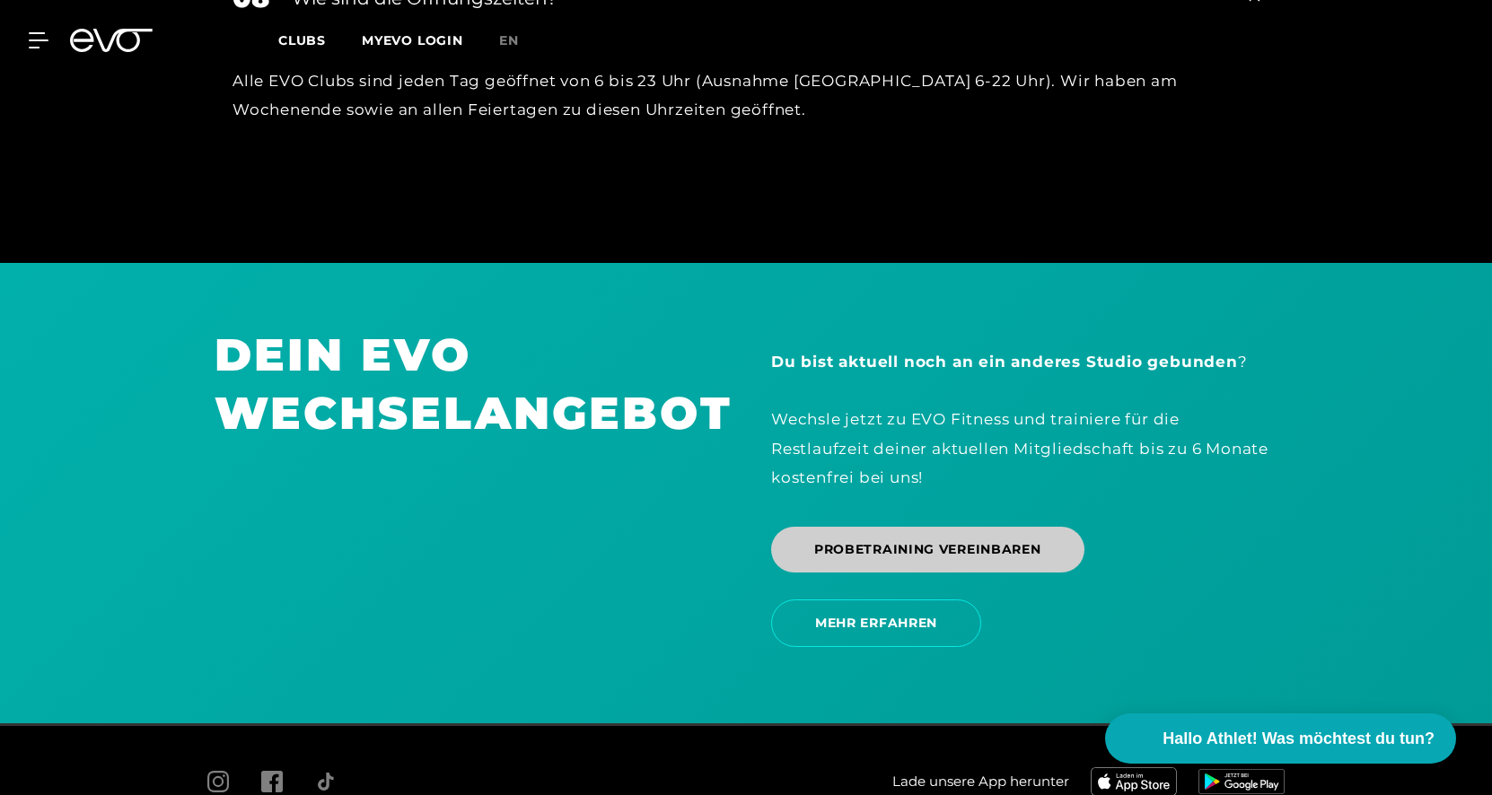
click at [939, 543] on span "PROBETRAINING VEREINBAREN" at bounding box center [927, 549] width 227 height 19
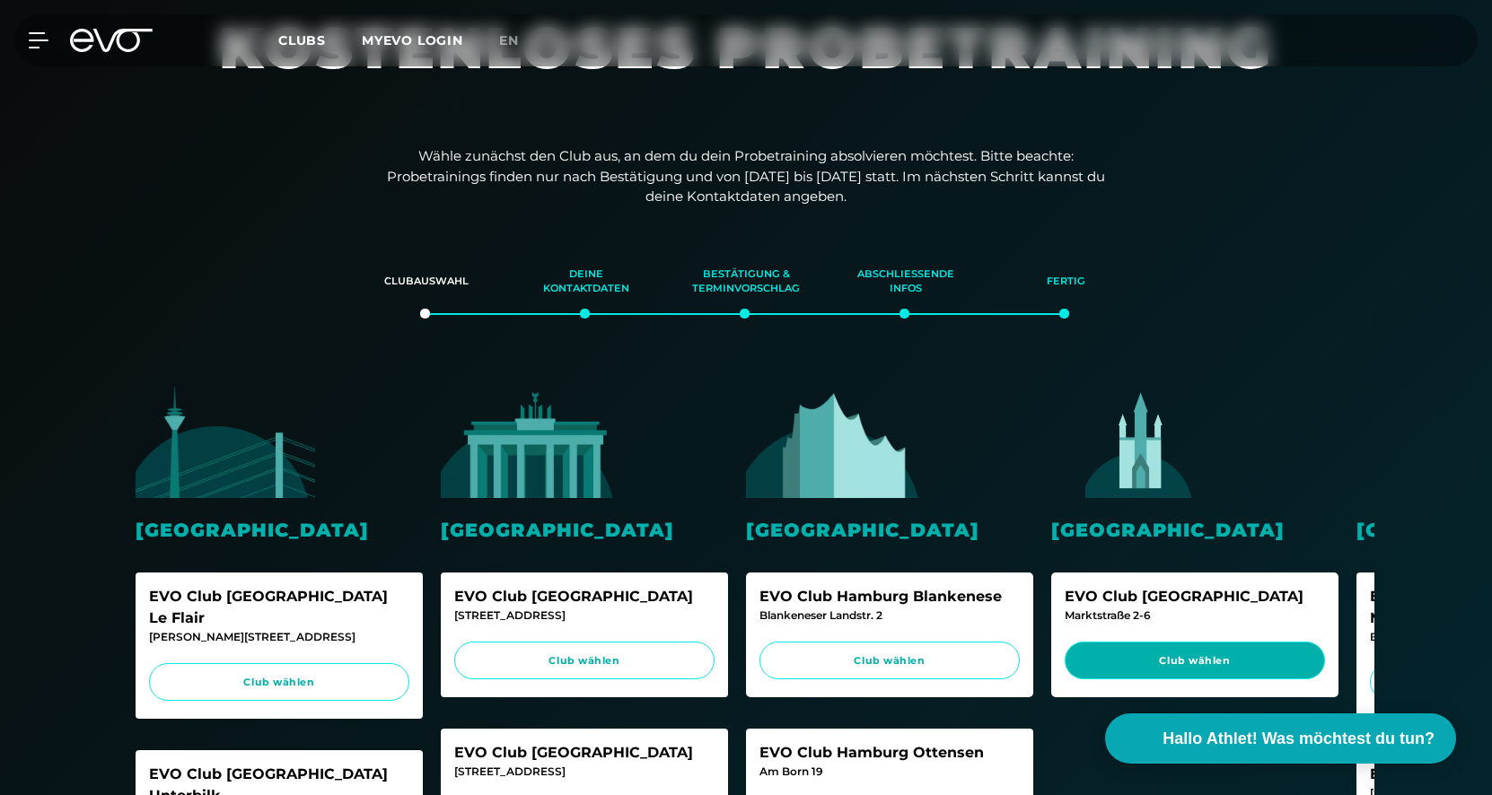
scroll to position [353, 0]
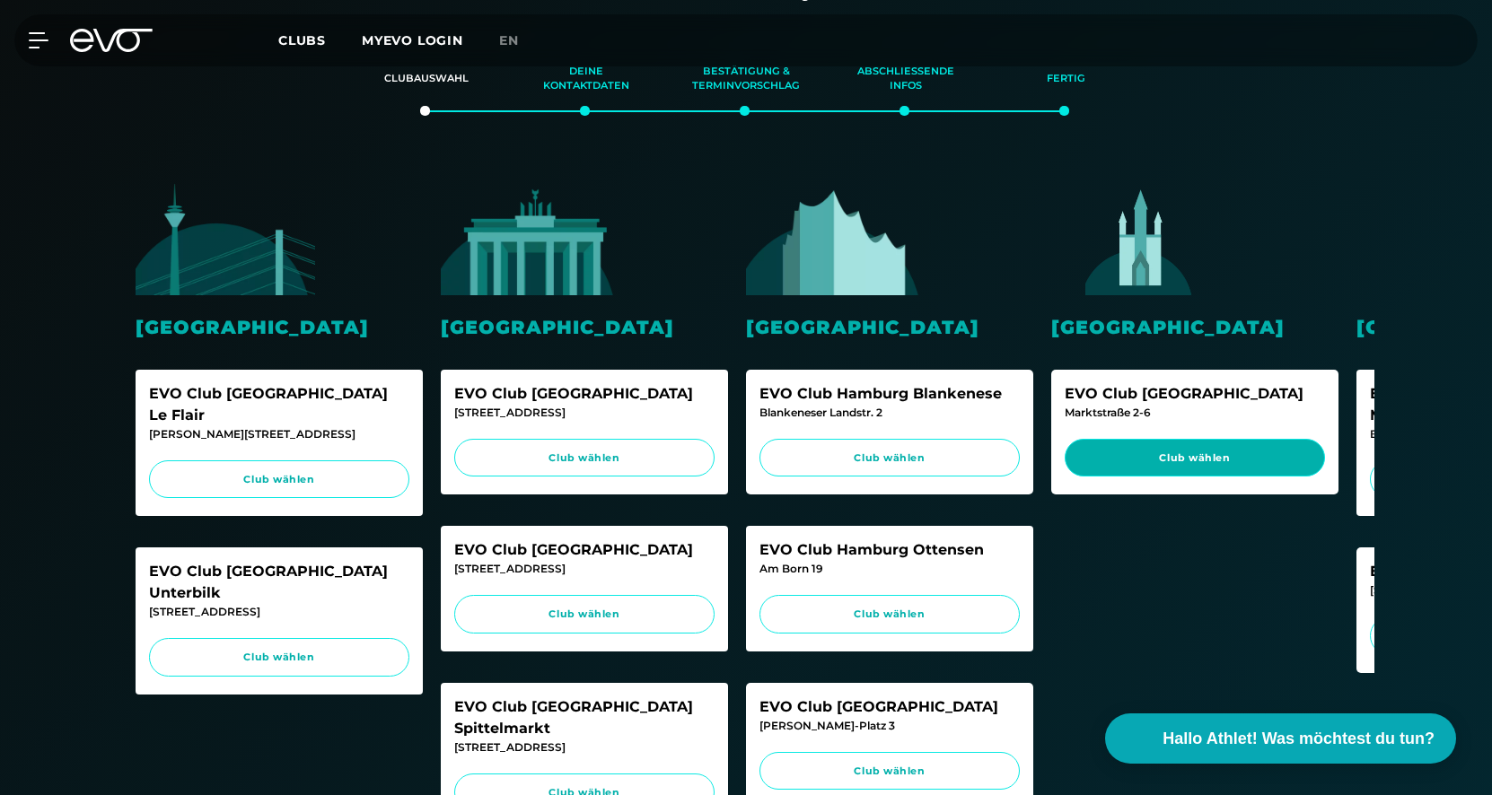
click at [1212, 455] on span "Club wählen" at bounding box center [1195, 458] width 226 height 15
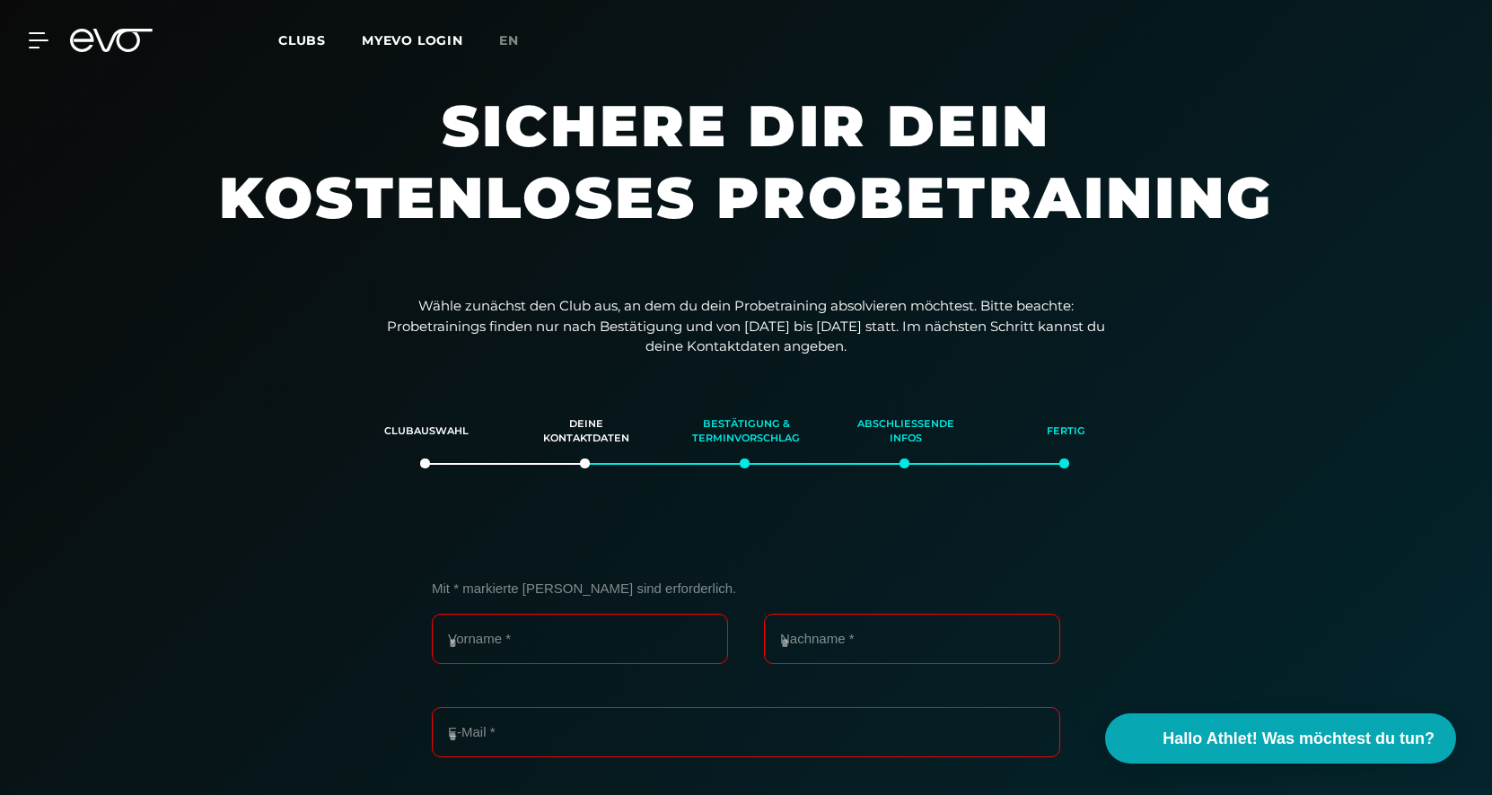
scroll to position [0, 0]
click at [32, 39] on icon at bounding box center [42, 40] width 26 height 16
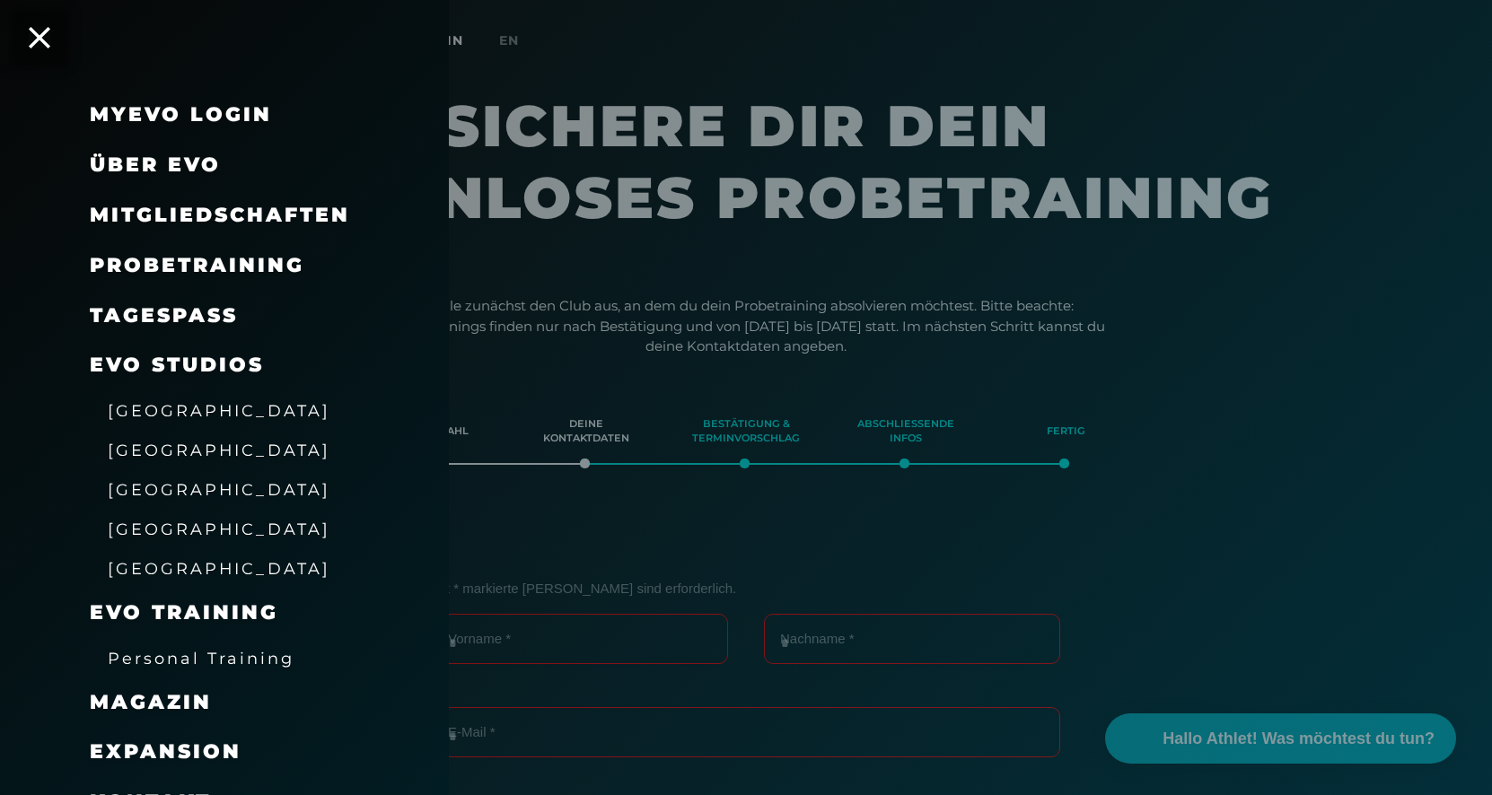
click at [231, 210] on span "Mitgliedschaften" at bounding box center [220, 215] width 260 height 24
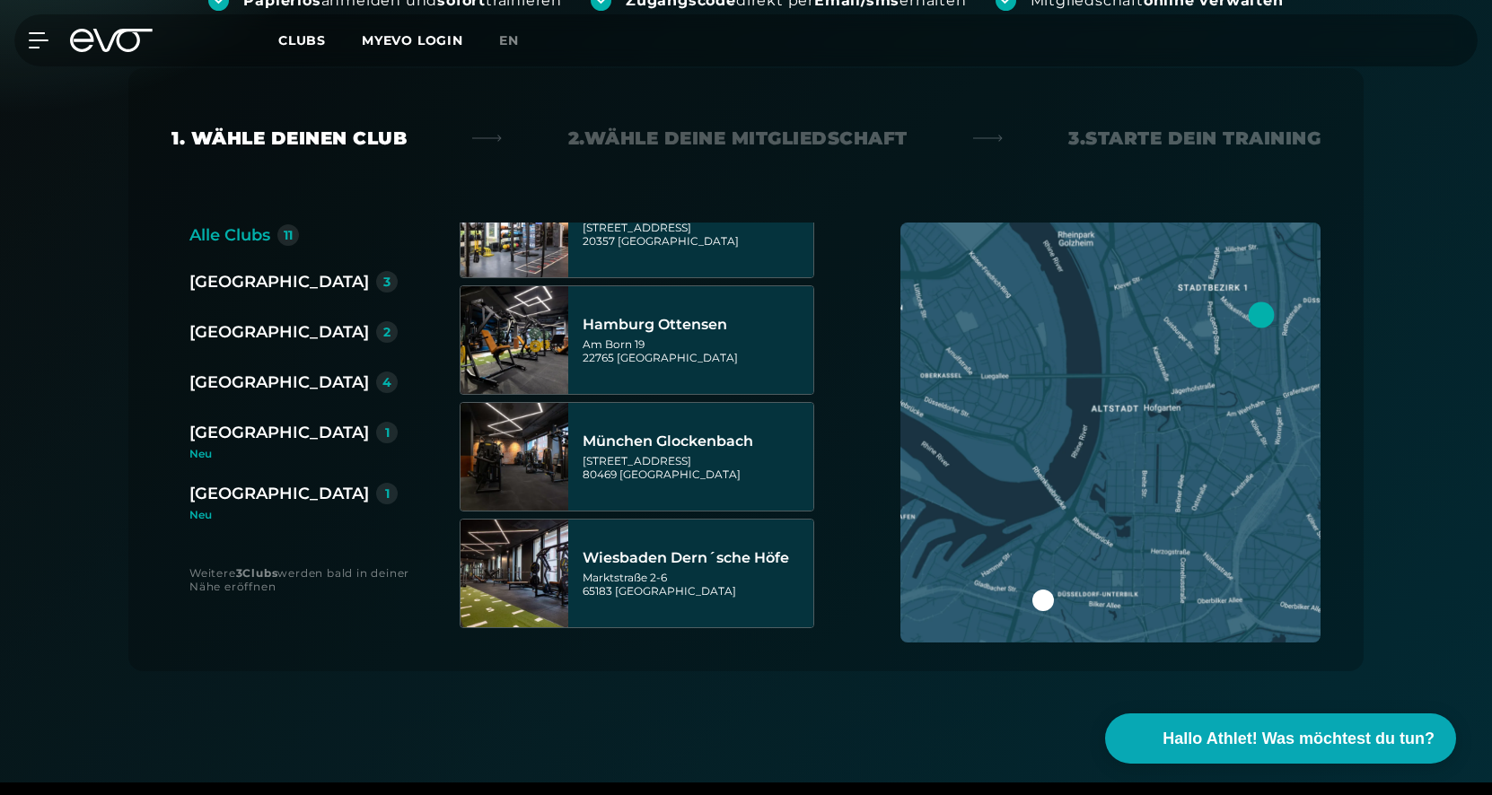
scroll to position [871, 0]
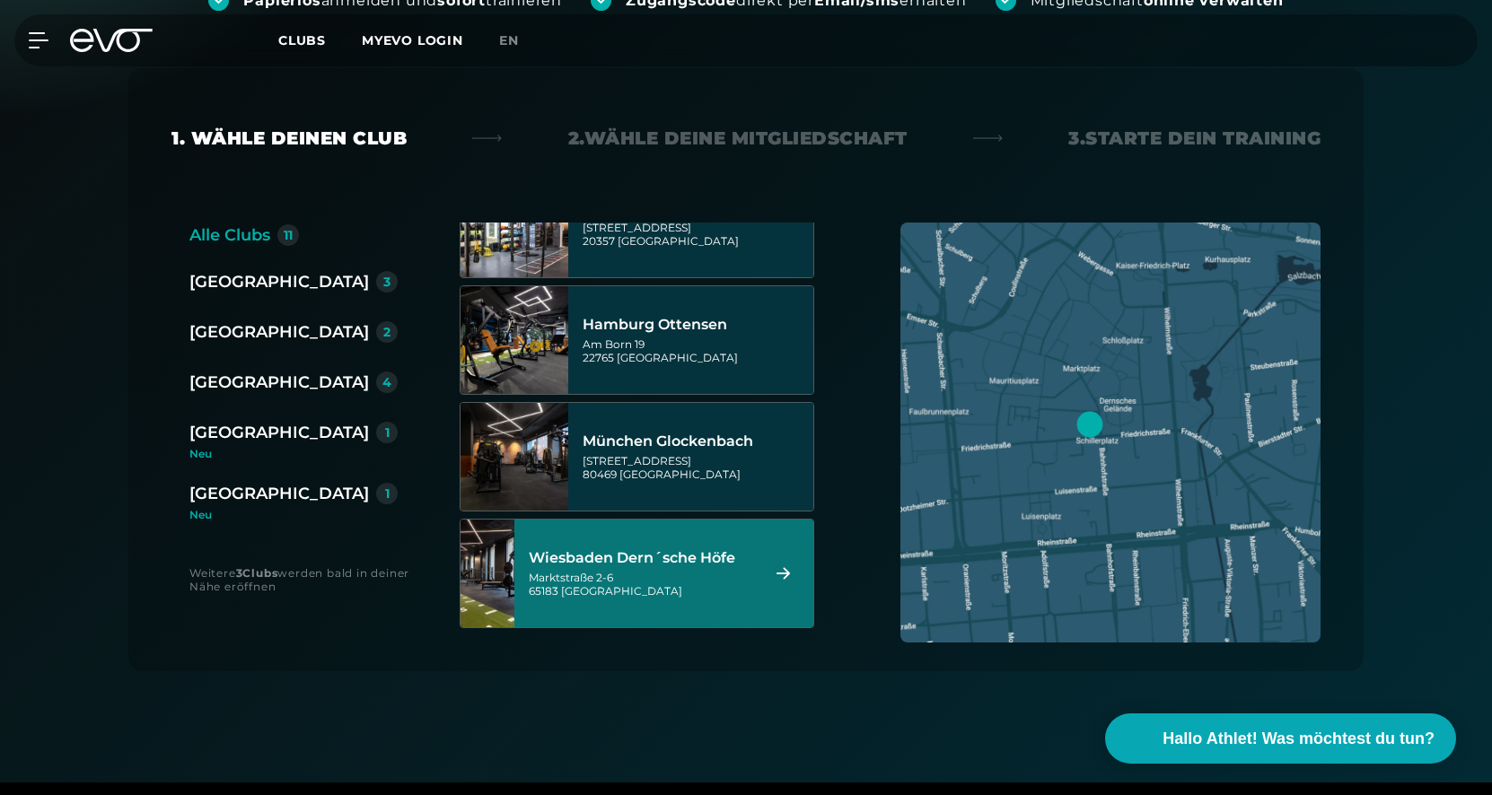
click at [651, 569] on div "[GEOGRAPHIC_DATA] Dern´sche [STREET_ADDRESS]" at bounding box center [641, 573] width 225 height 79
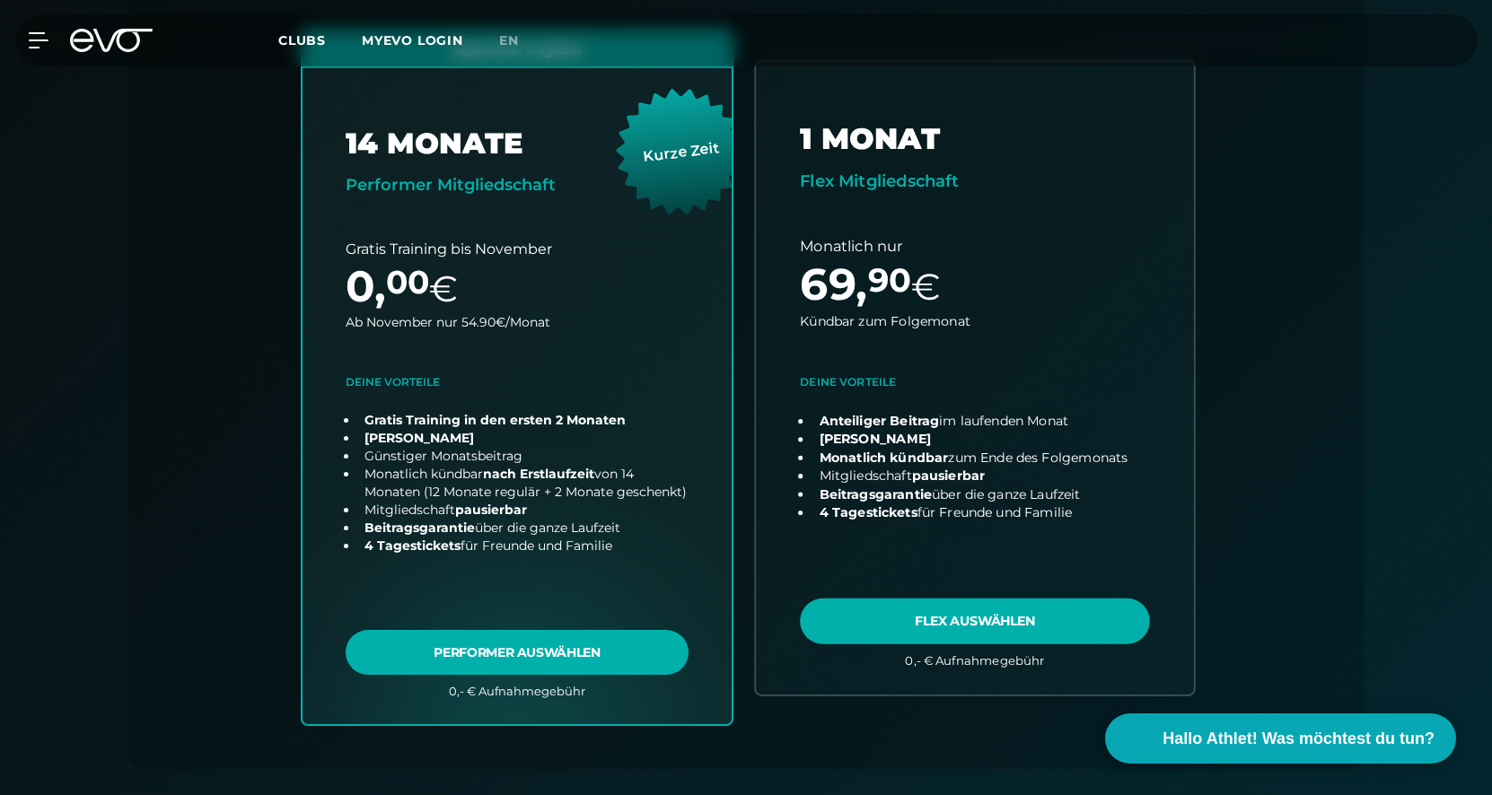
scroll to position [532, 0]
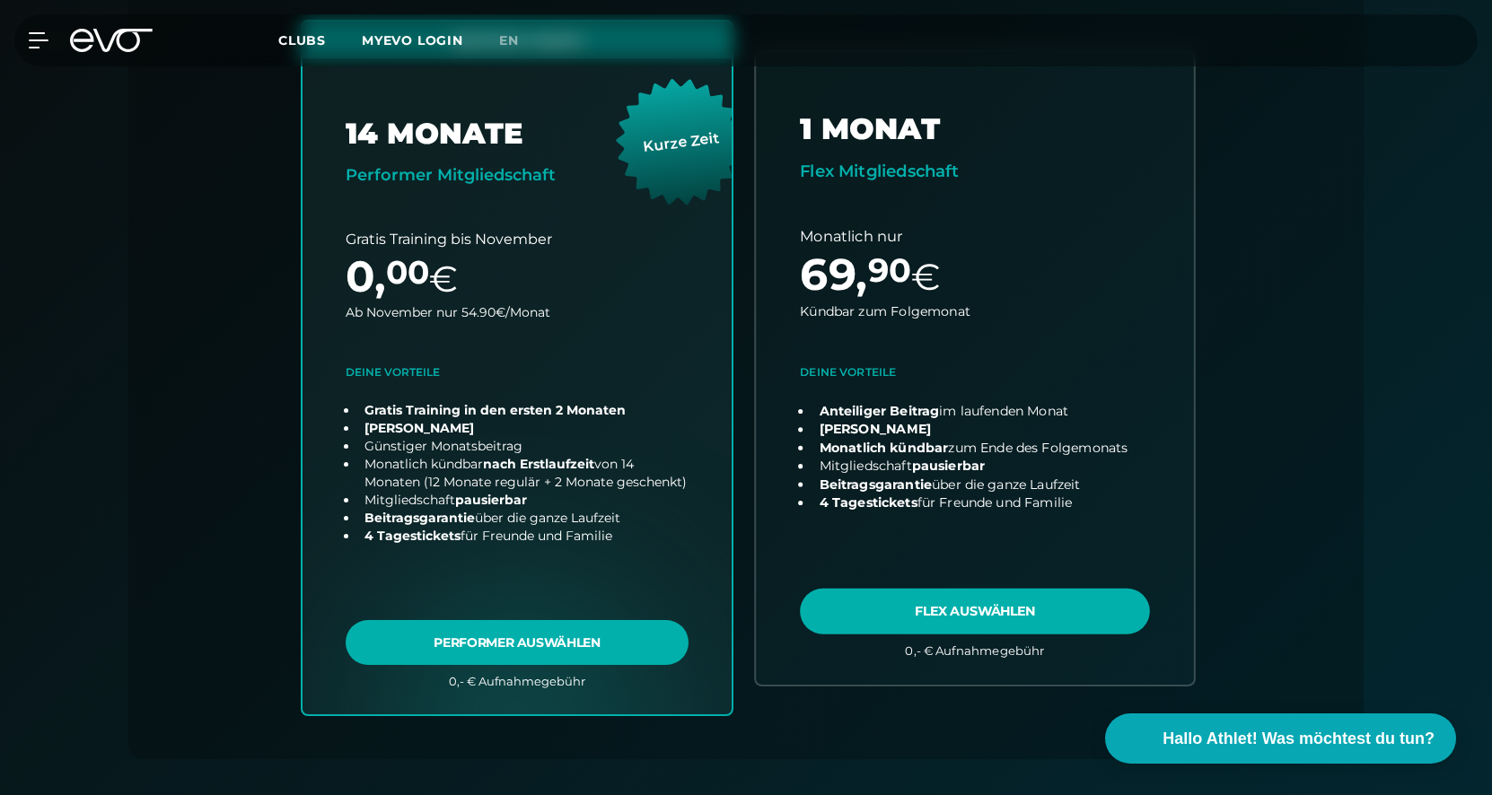
click at [982, 611] on link "choose plan" at bounding box center [975, 368] width 438 height 632
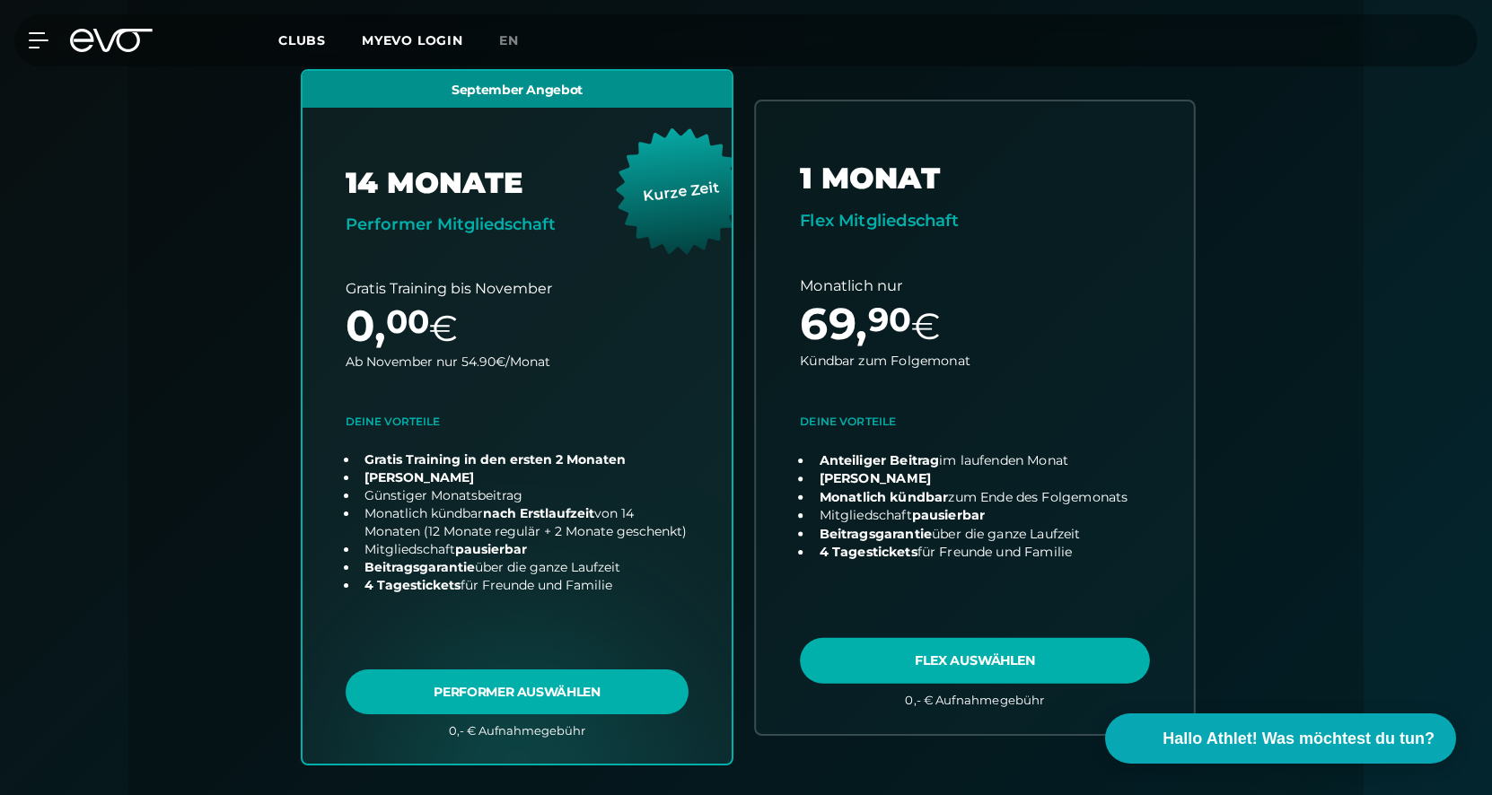
scroll to position [502, 0]
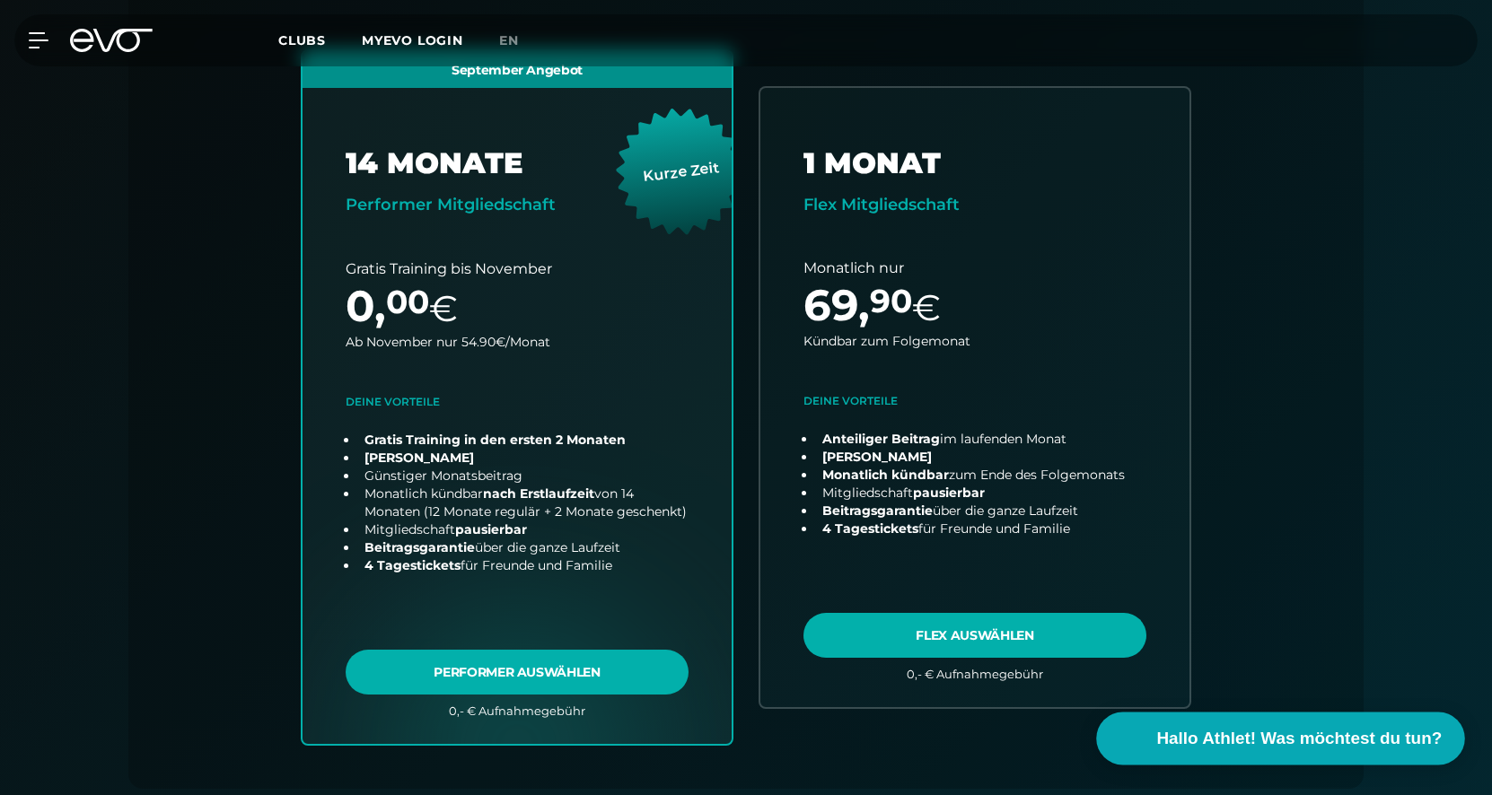
click at [1313, 733] on span "Hallo Athlet! Was möchtest du tun?" at bounding box center [1300, 738] width 286 height 25
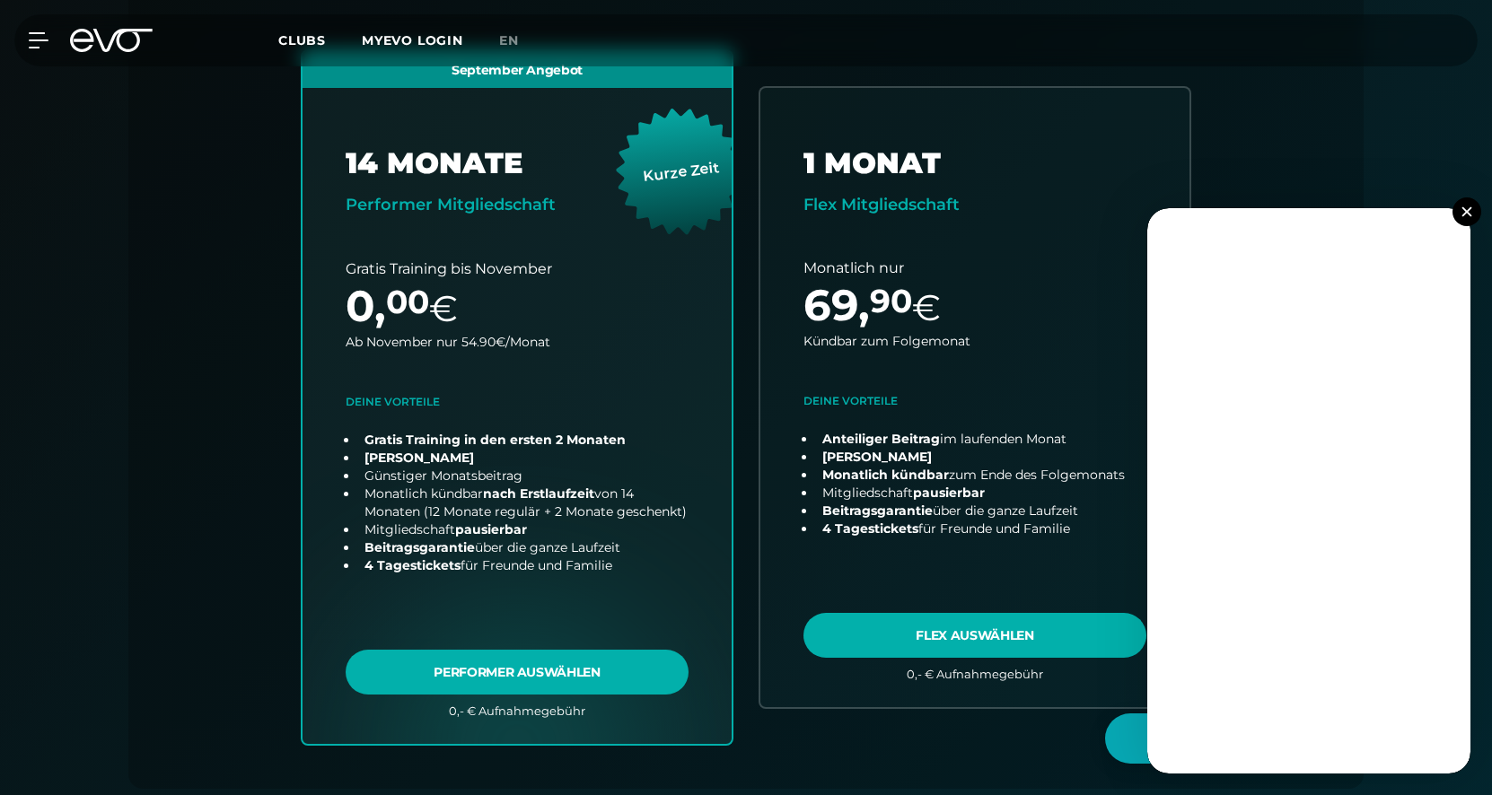
click at [1470, 215] on img at bounding box center [1467, 211] width 10 height 10
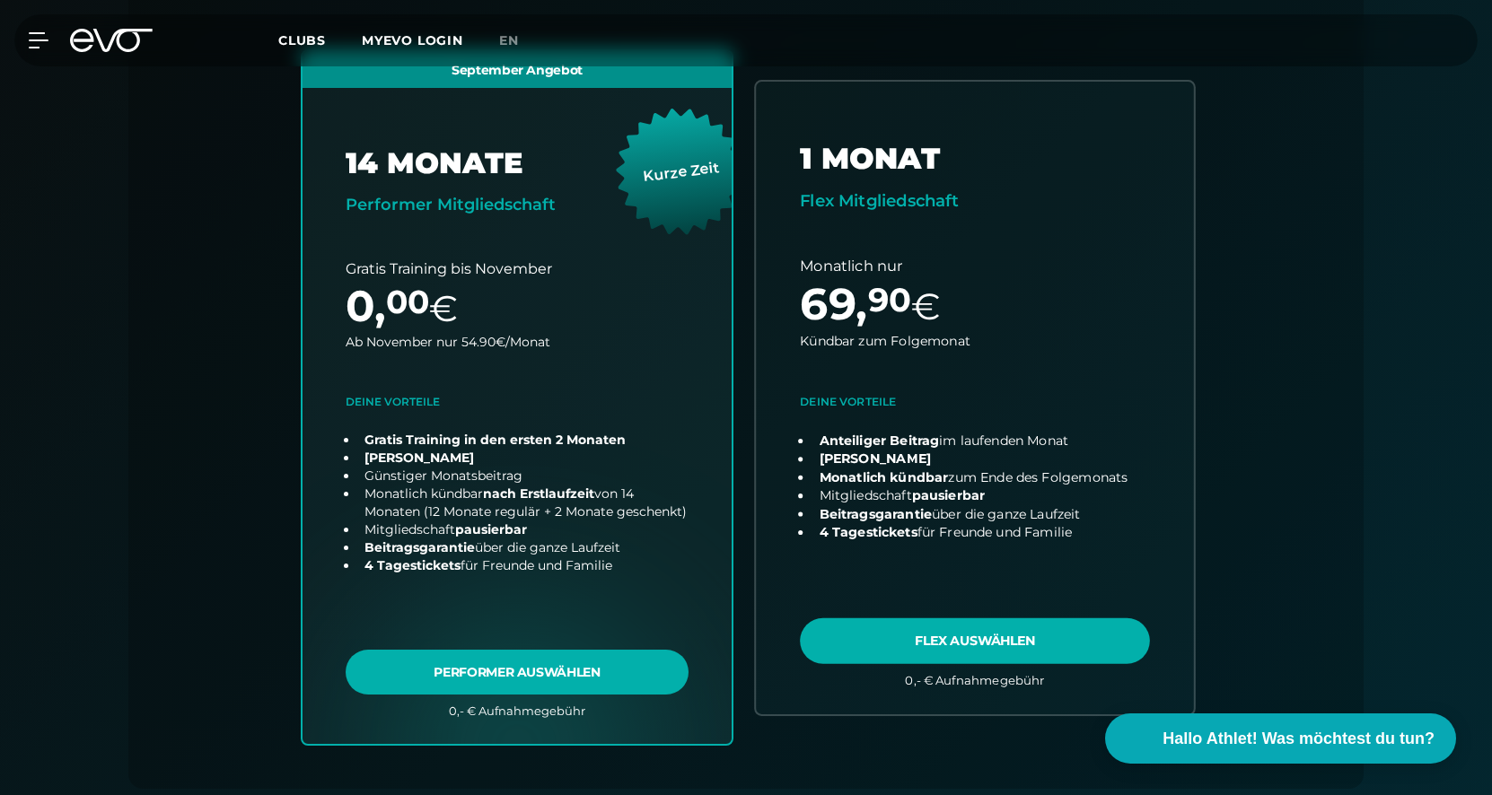
click at [974, 200] on link "choose plan" at bounding box center [975, 398] width 438 height 632
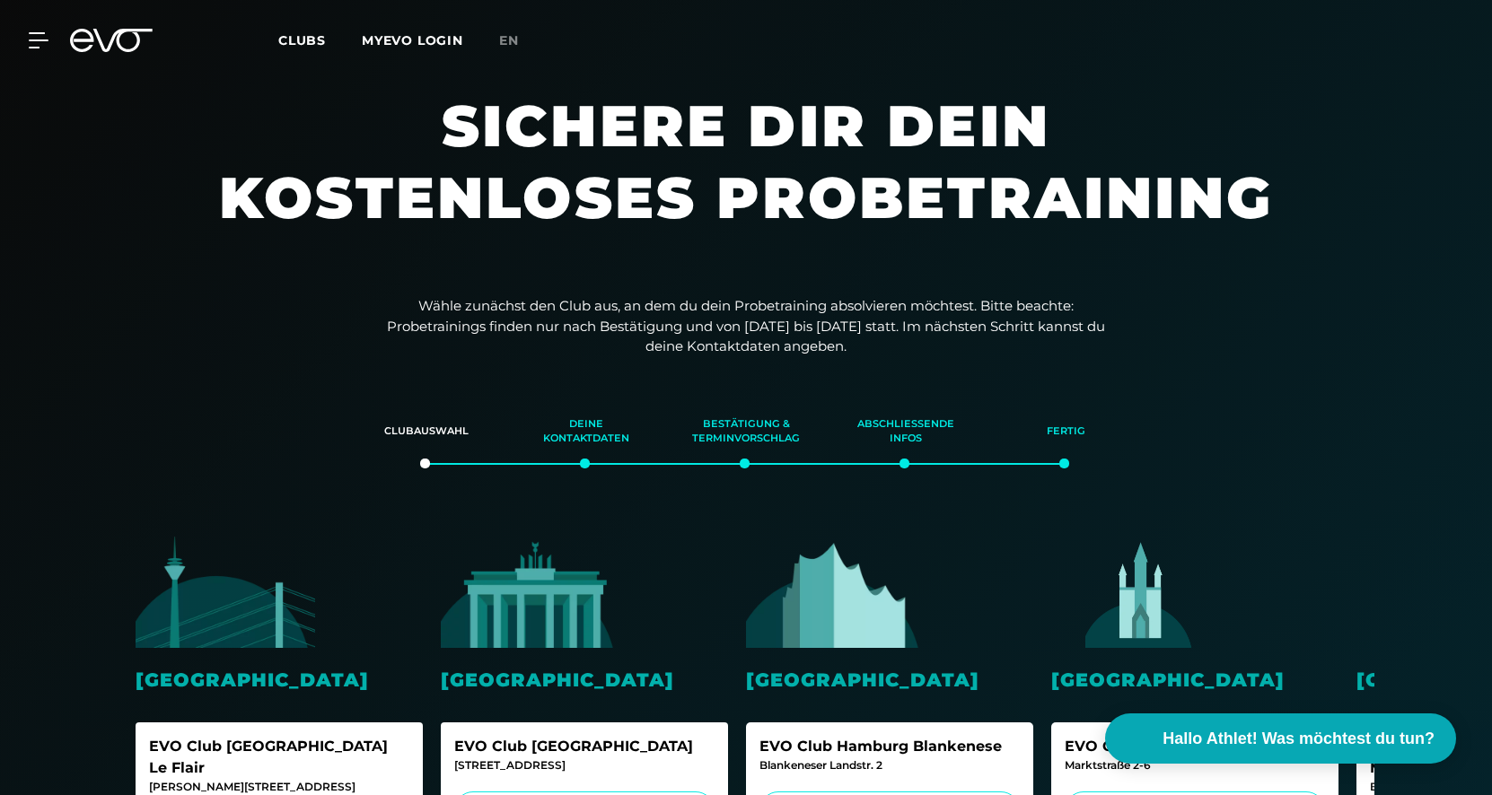
click at [531, 608] on img at bounding box center [531, 592] width 180 height 112
click at [558, 753] on div "EVO Club [GEOGRAPHIC_DATA]" at bounding box center [584, 747] width 260 height 22
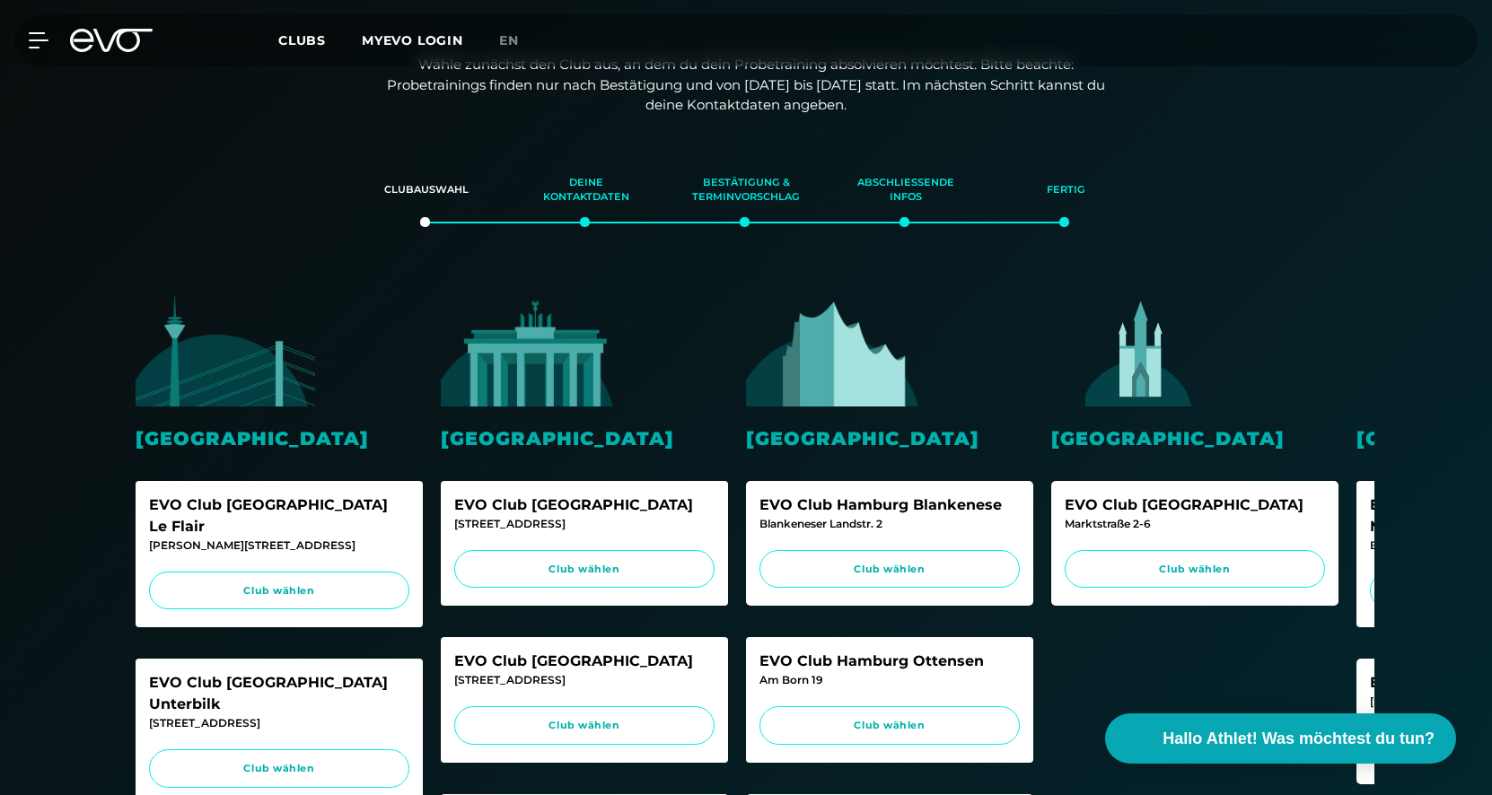
scroll to position [242, 0]
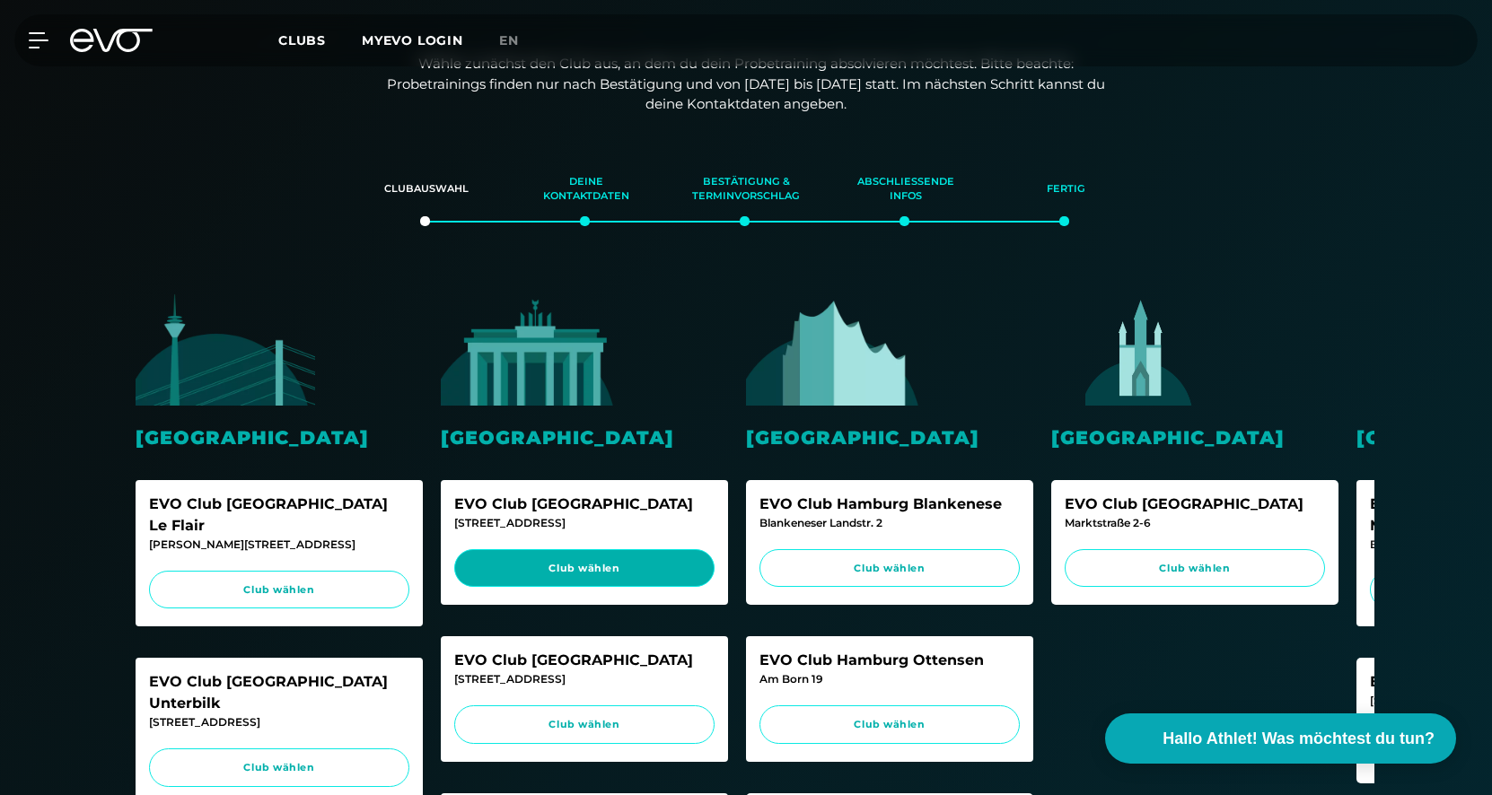
click at [583, 564] on span "Club wählen" at bounding box center [584, 568] width 226 height 15
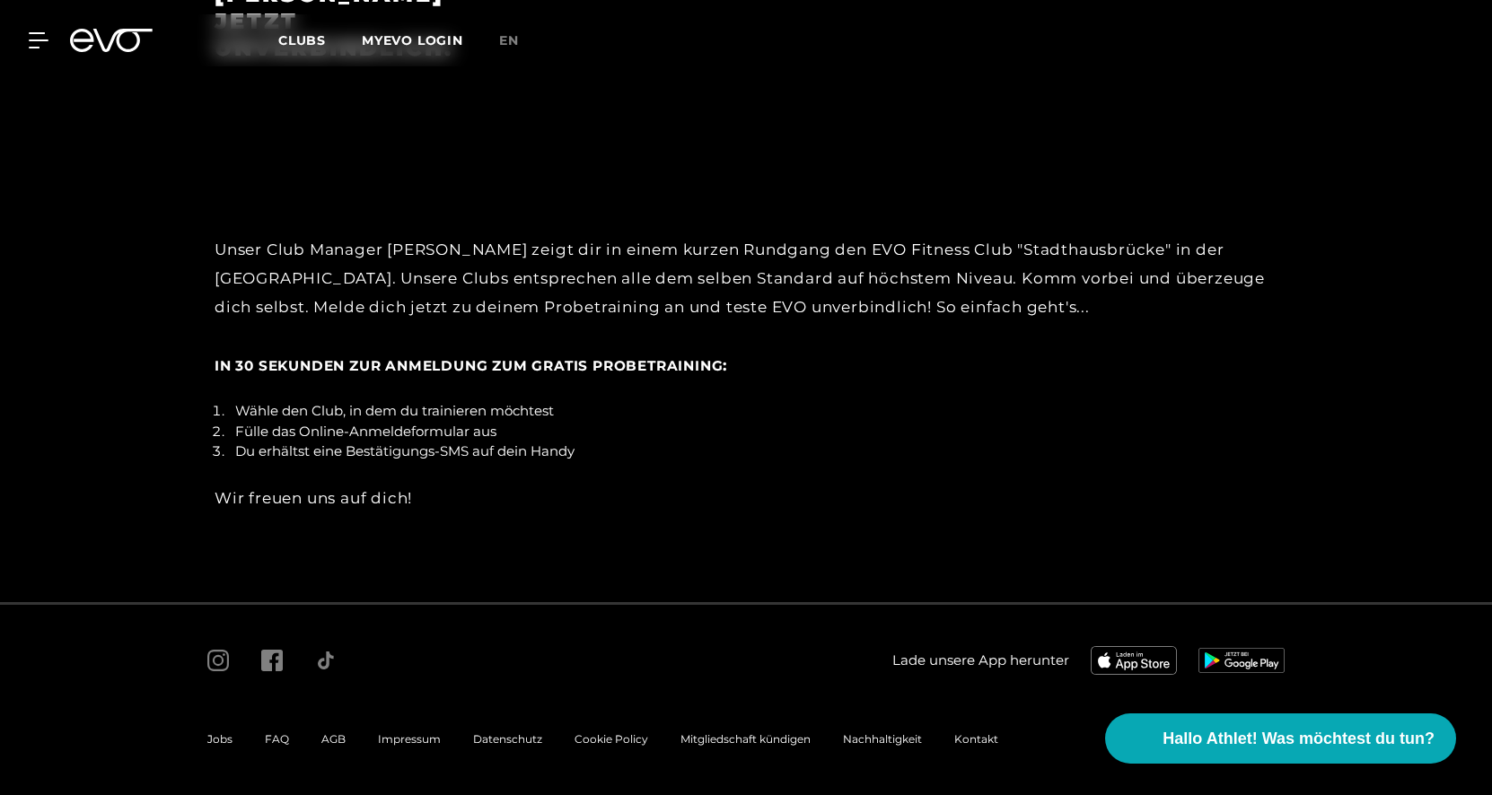
scroll to position [4653, 0]
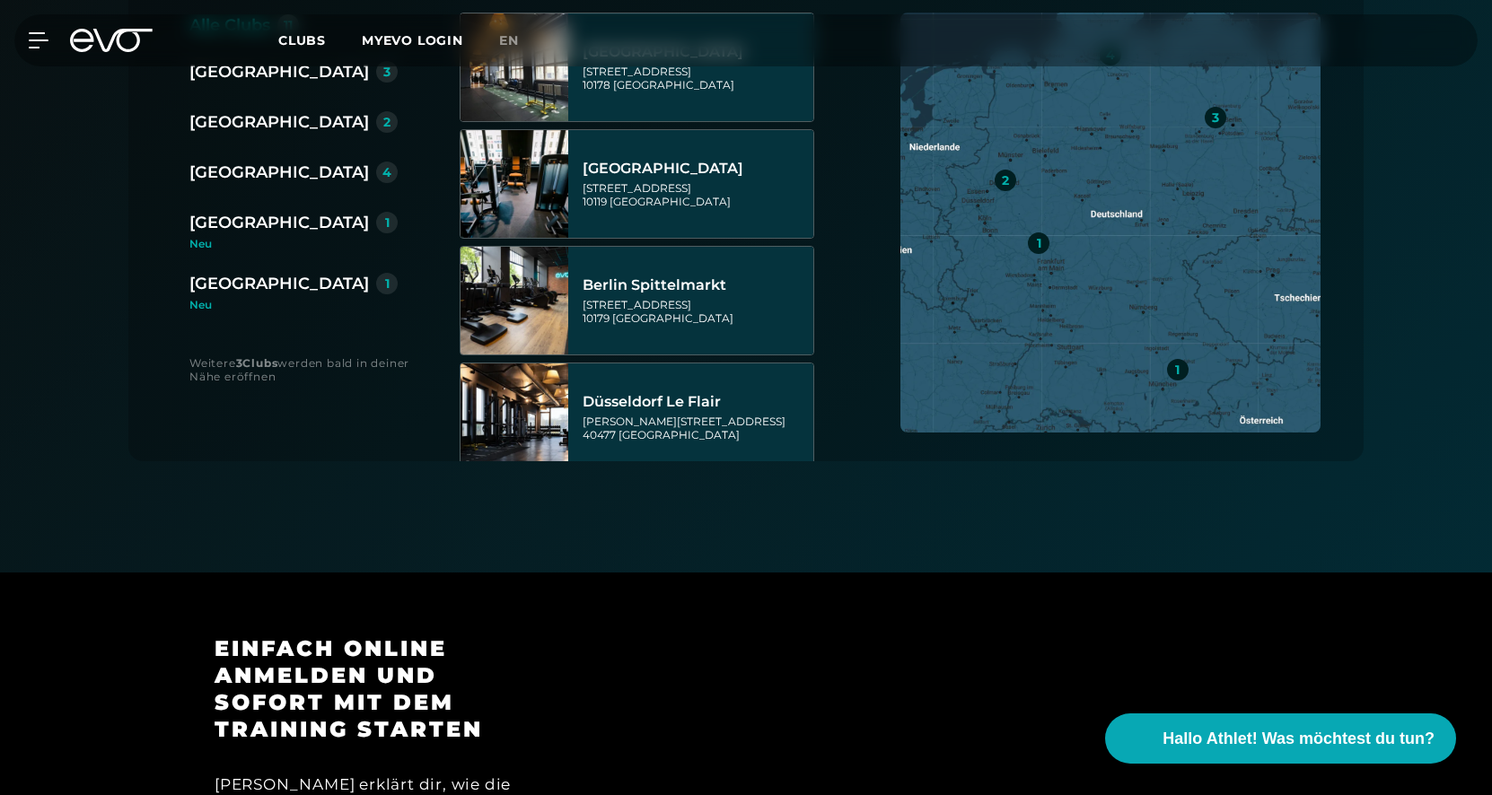
scroll to position [540, 0]
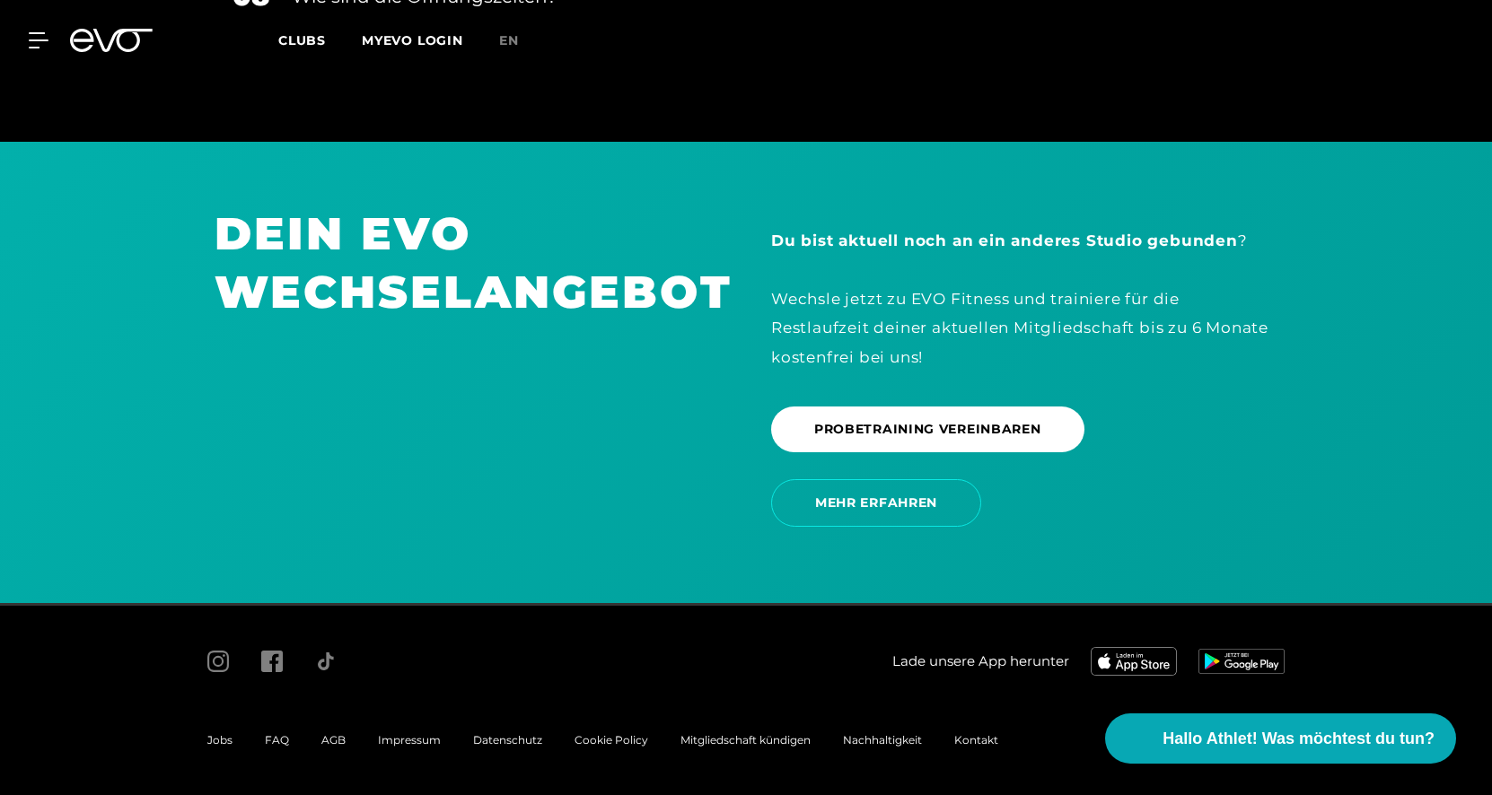
scroll to position [3162, 0]
